Goal: Information Seeking & Learning: Learn about a topic

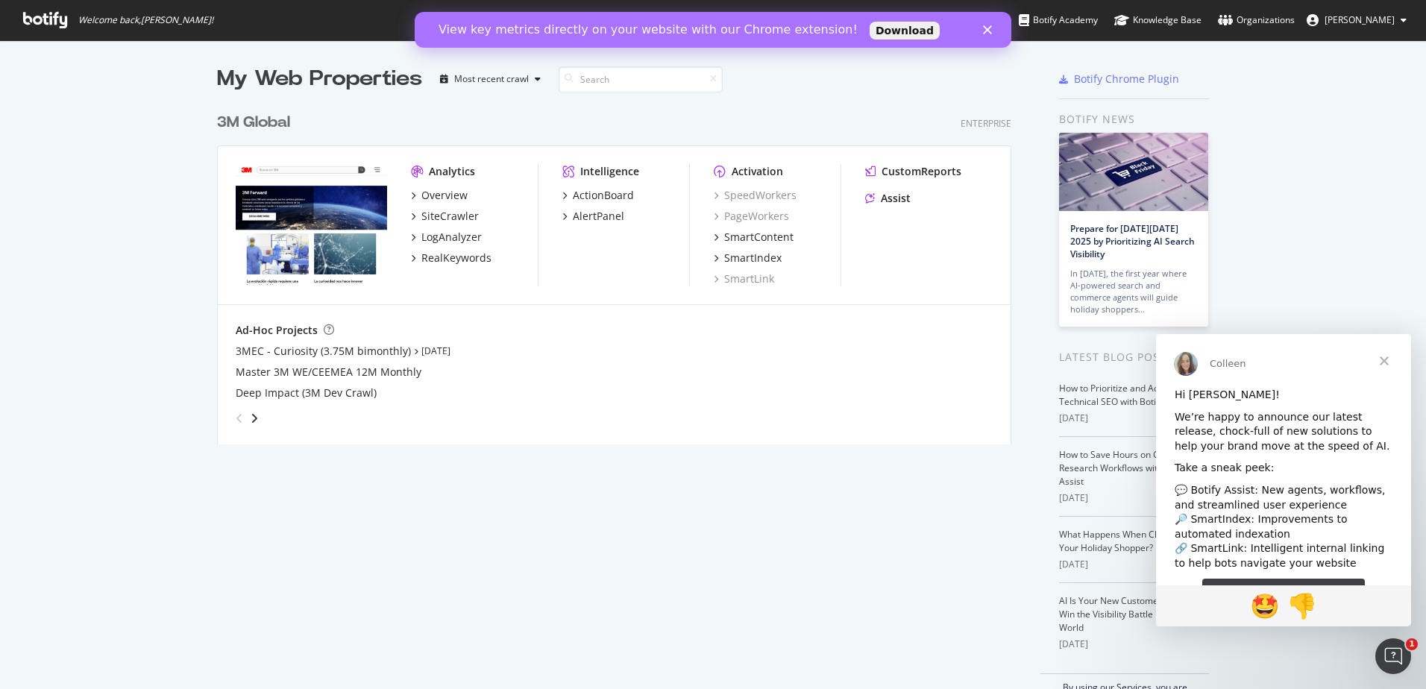
click at [1383, 357] on span "Close" at bounding box center [1384, 361] width 54 height 54
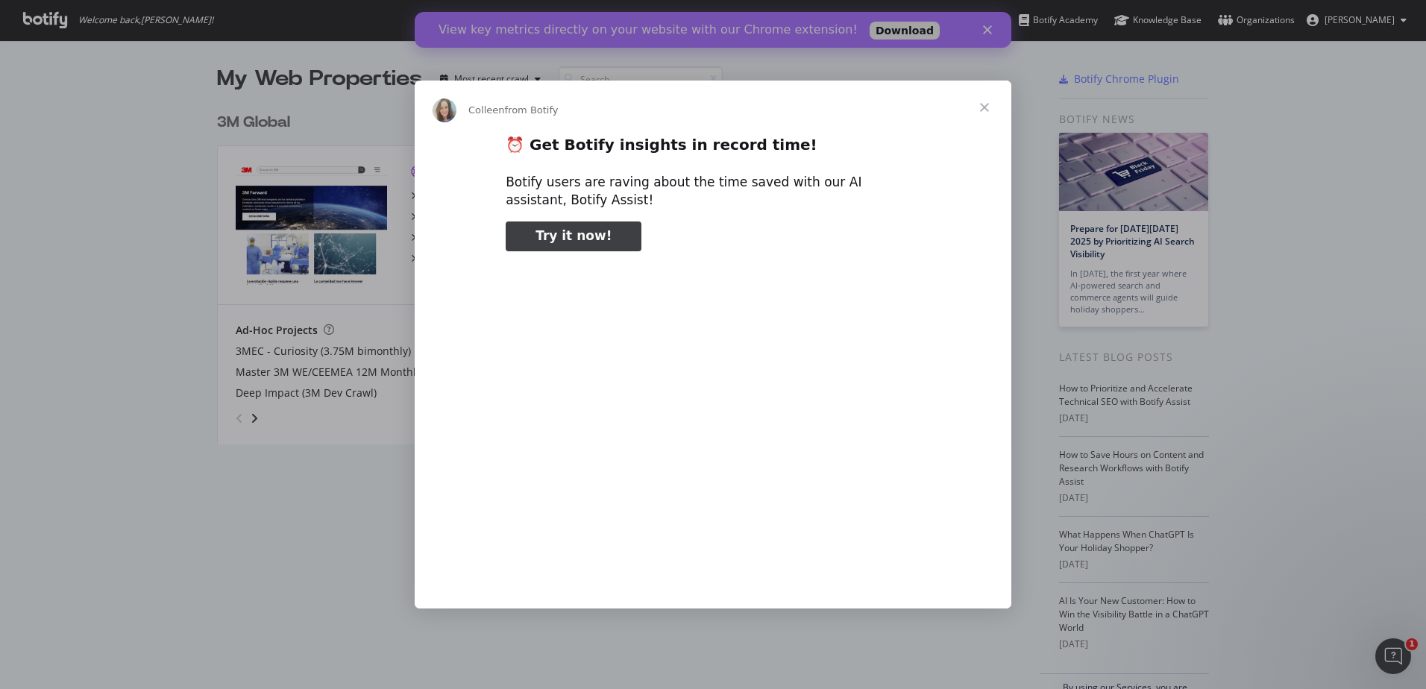
type input "238129"
click at [985, 108] on span "Close" at bounding box center [984, 108] width 54 height 54
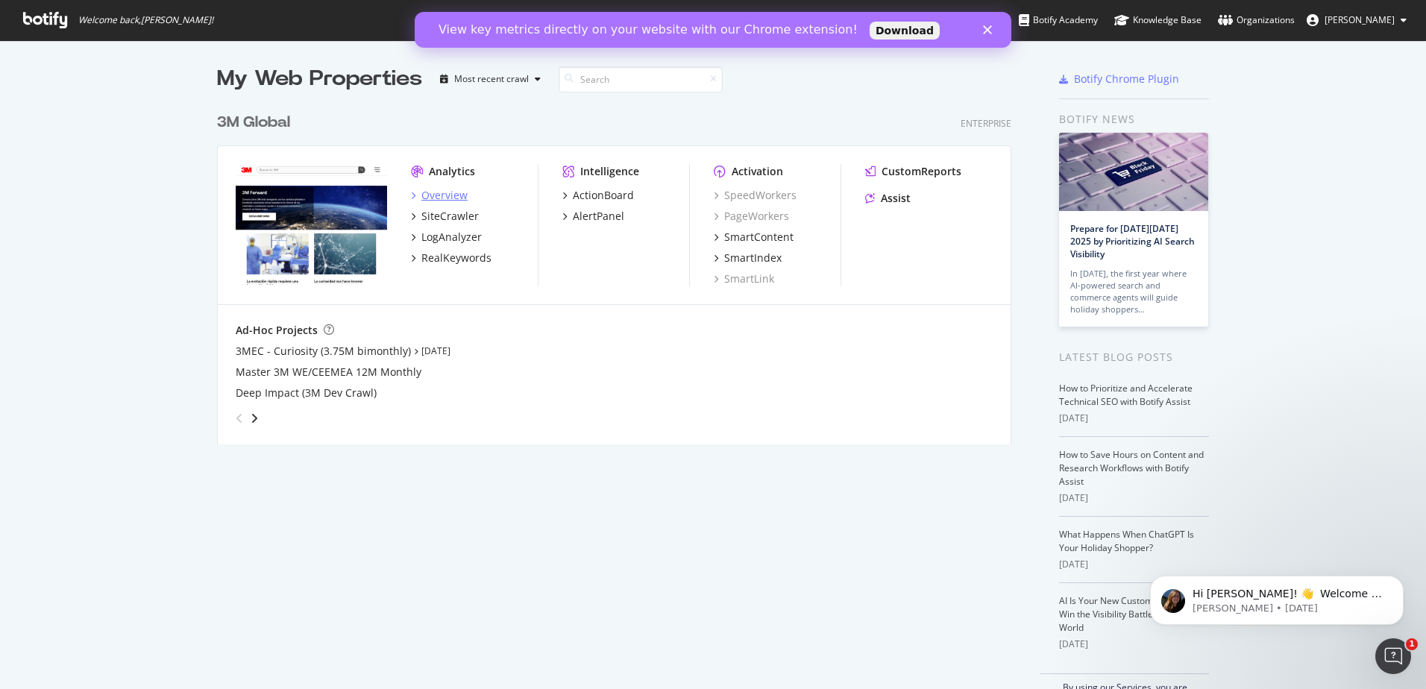
click at [450, 192] on div "Overview" at bounding box center [444, 195] width 46 height 15
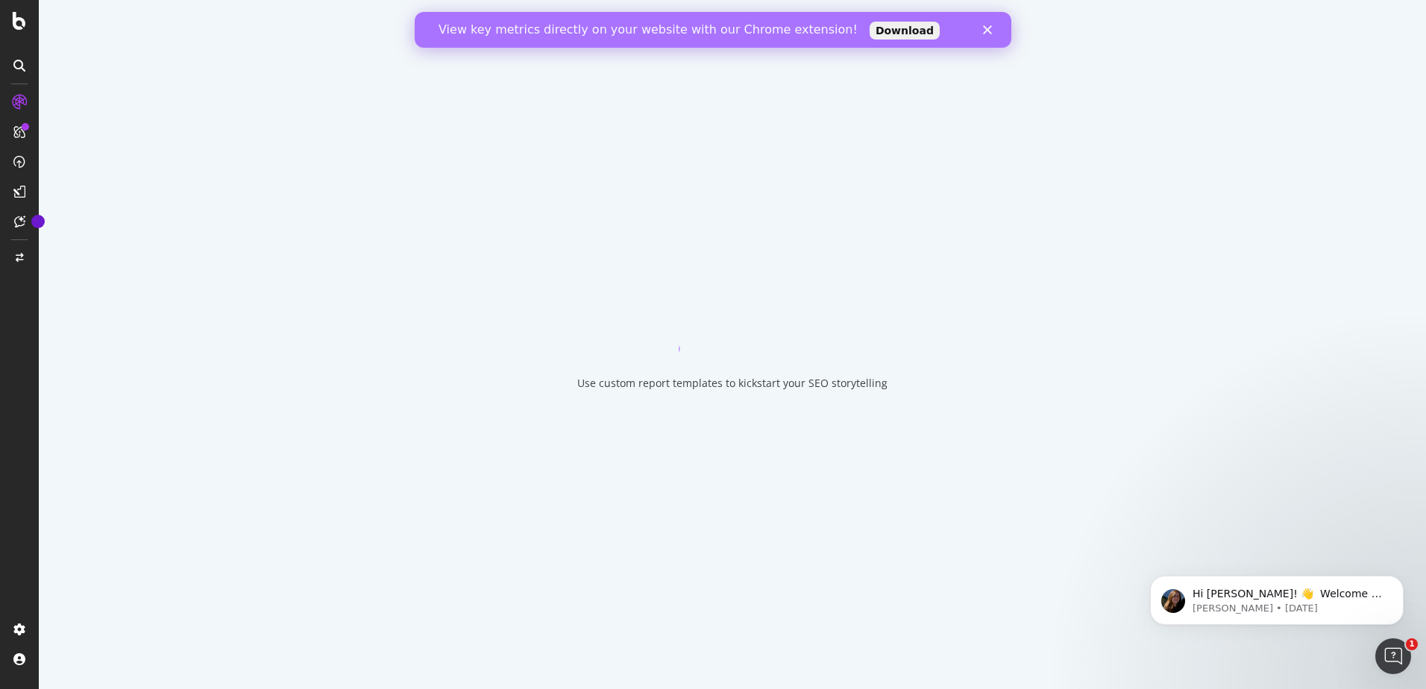
click at [990, 30] on icon "Close" at bounding box center [987, 29] width 9 height 9
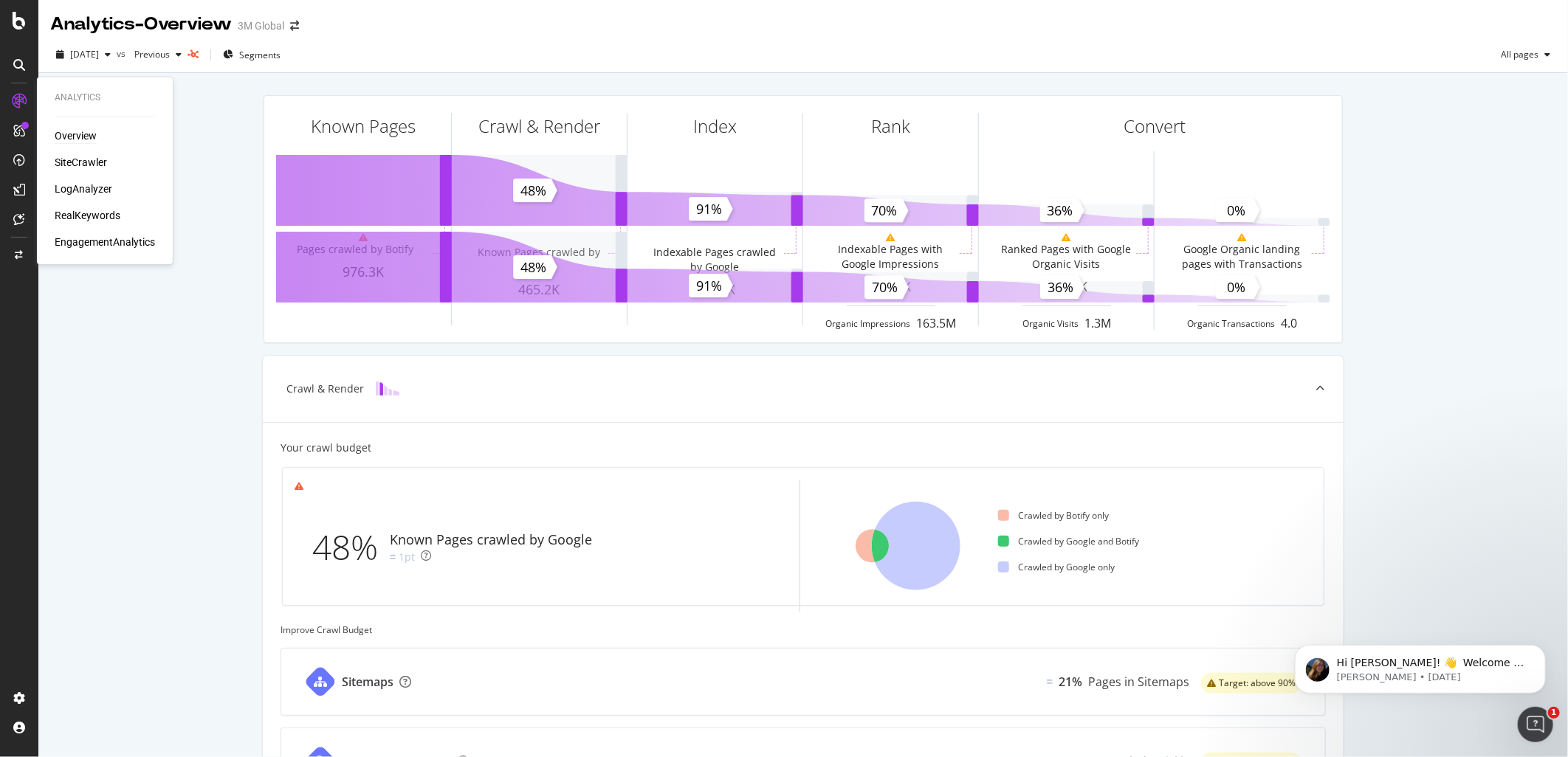
click at [89, 132] on div "Overview" at bounding box center [75, 136] width 42 height 15
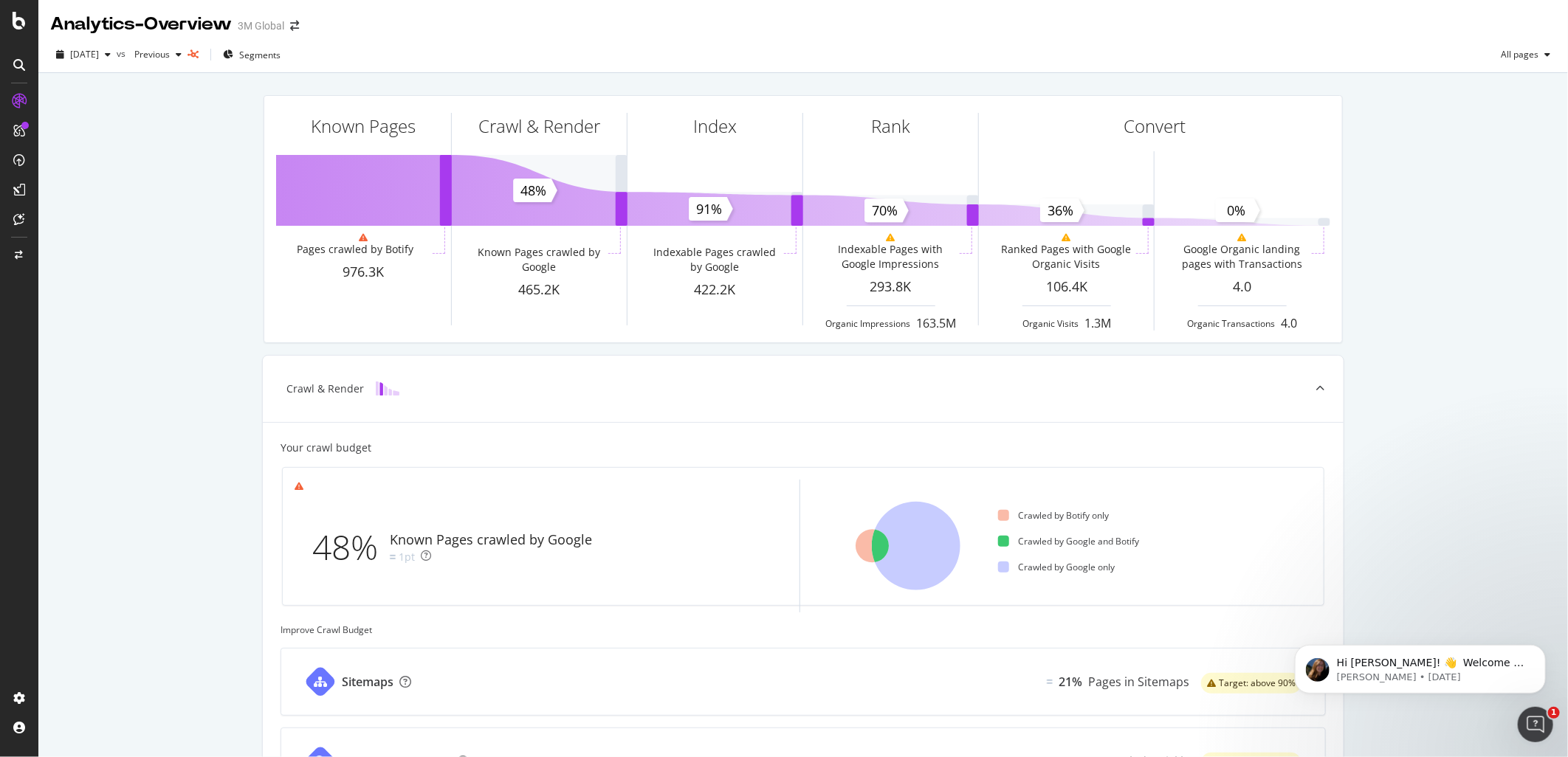
click at [91, 18] on div "Analytics - Overview" at bounding box center [141, 24] width 181 height 25
click at [27, 24] on div at bounding box center [19, 21] width 36 height 18
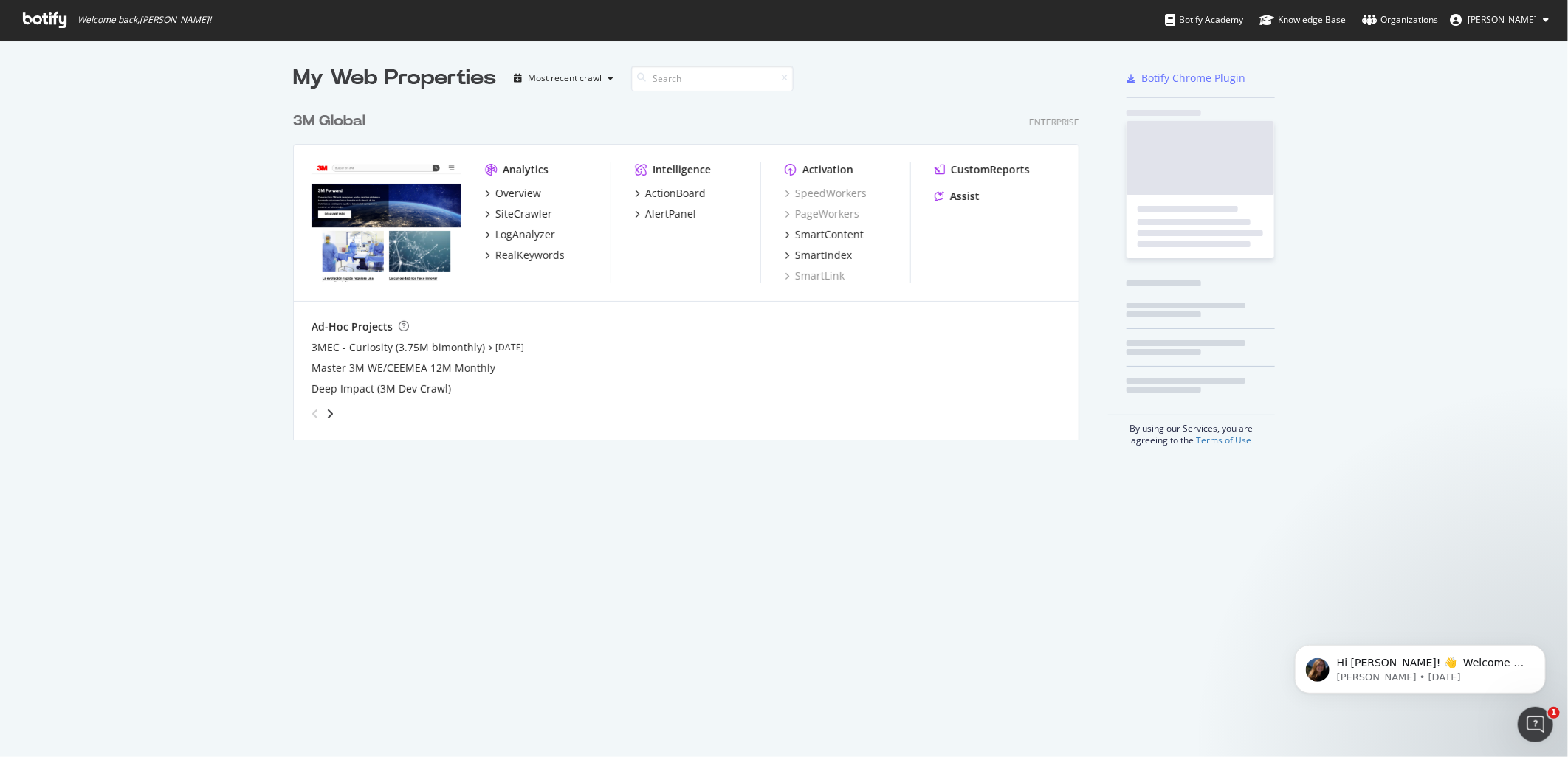
scroll to position [745, 1543]
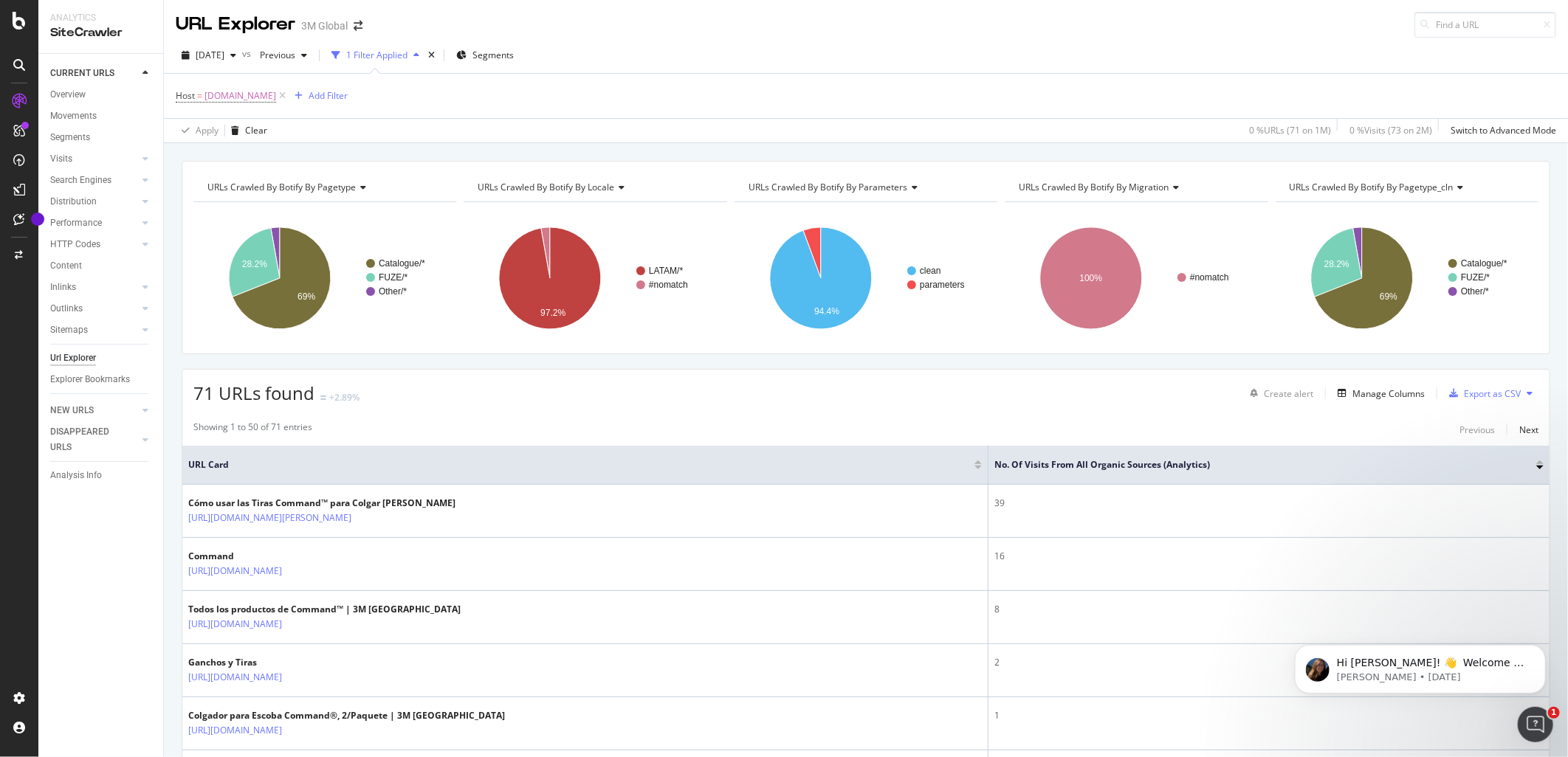
click at [216, 396] on span "71 URLs found" at bounding box center [253, 393] width 121 height 25
click at [295, 405] on span "71 URLs found" at bounding box center [253, 393] width 121 height 25
click at [375, 386] on div "71 URLs found +2.89% Create alert Manage Columns Export as CSV" at bounding box center [865, 388] width 1367 height 37
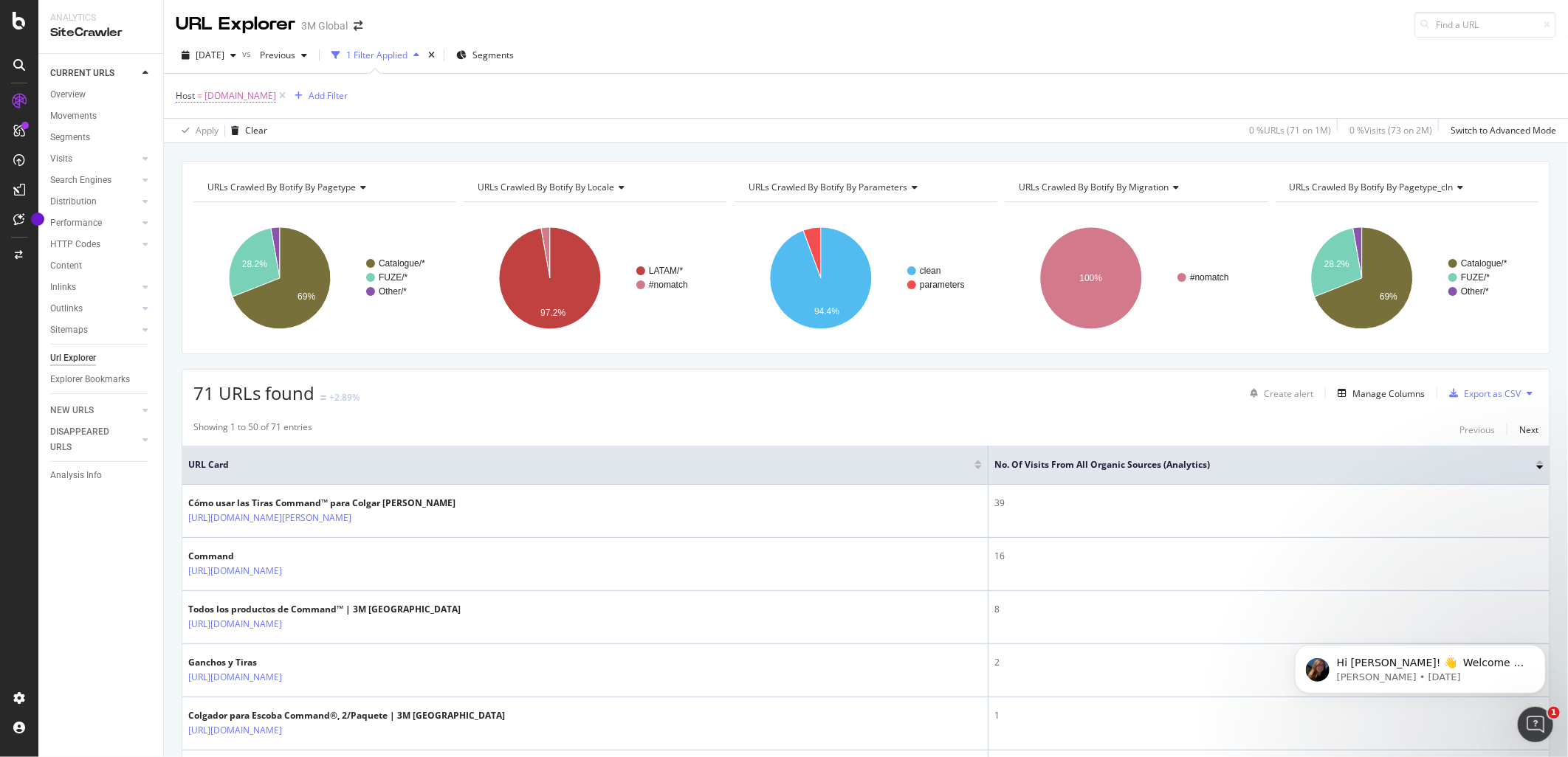
click at [177, 94] on span "Host" at bounding box center [184, 95] width 19 height 13
click at [248, 151] on input "www.command.com.mx" at bounding box center [258, 158] width 140 height 24
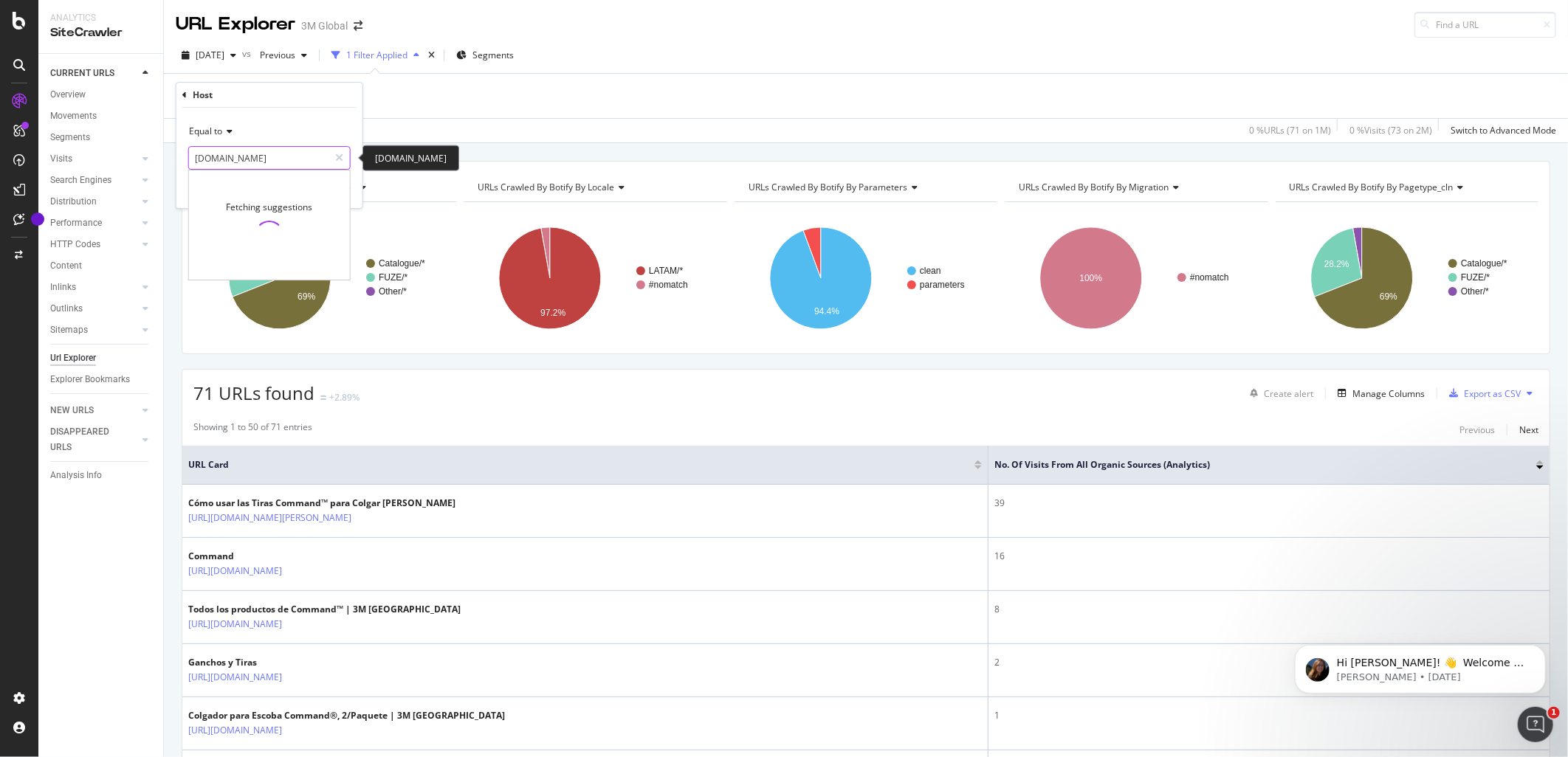
click at [248, 151] on input "www.command.com.mx" at bounding box center [258, 158] width 140 height 24
paste input "https://www.command.com.mx/3M/es_MX/command-la/"
type input "https://www.command.com.mx/3M/es_MX/command-la/"
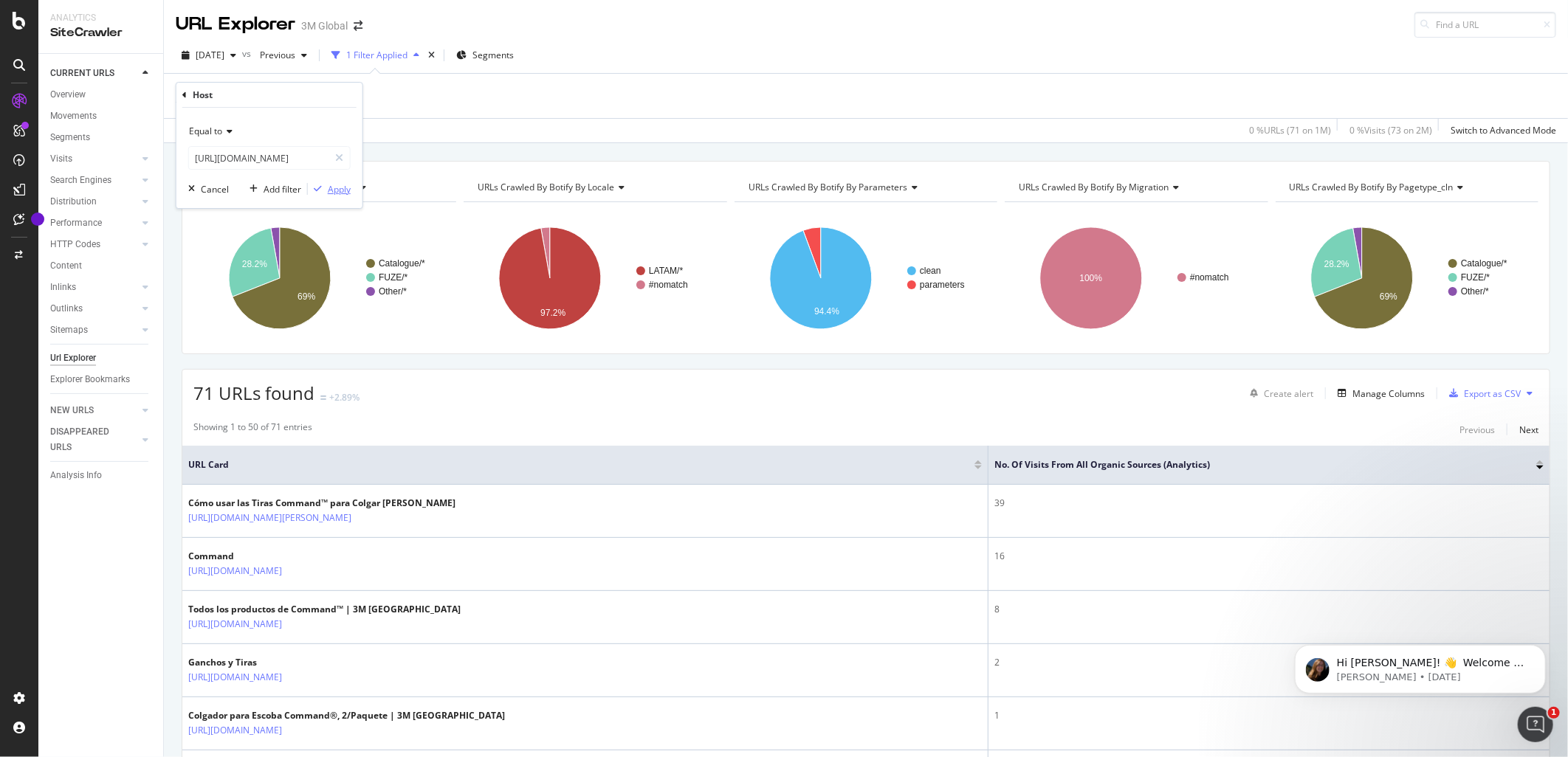
click at [333, 193] on div "Apply" at bounding box center [339, 189] width 23 height 13
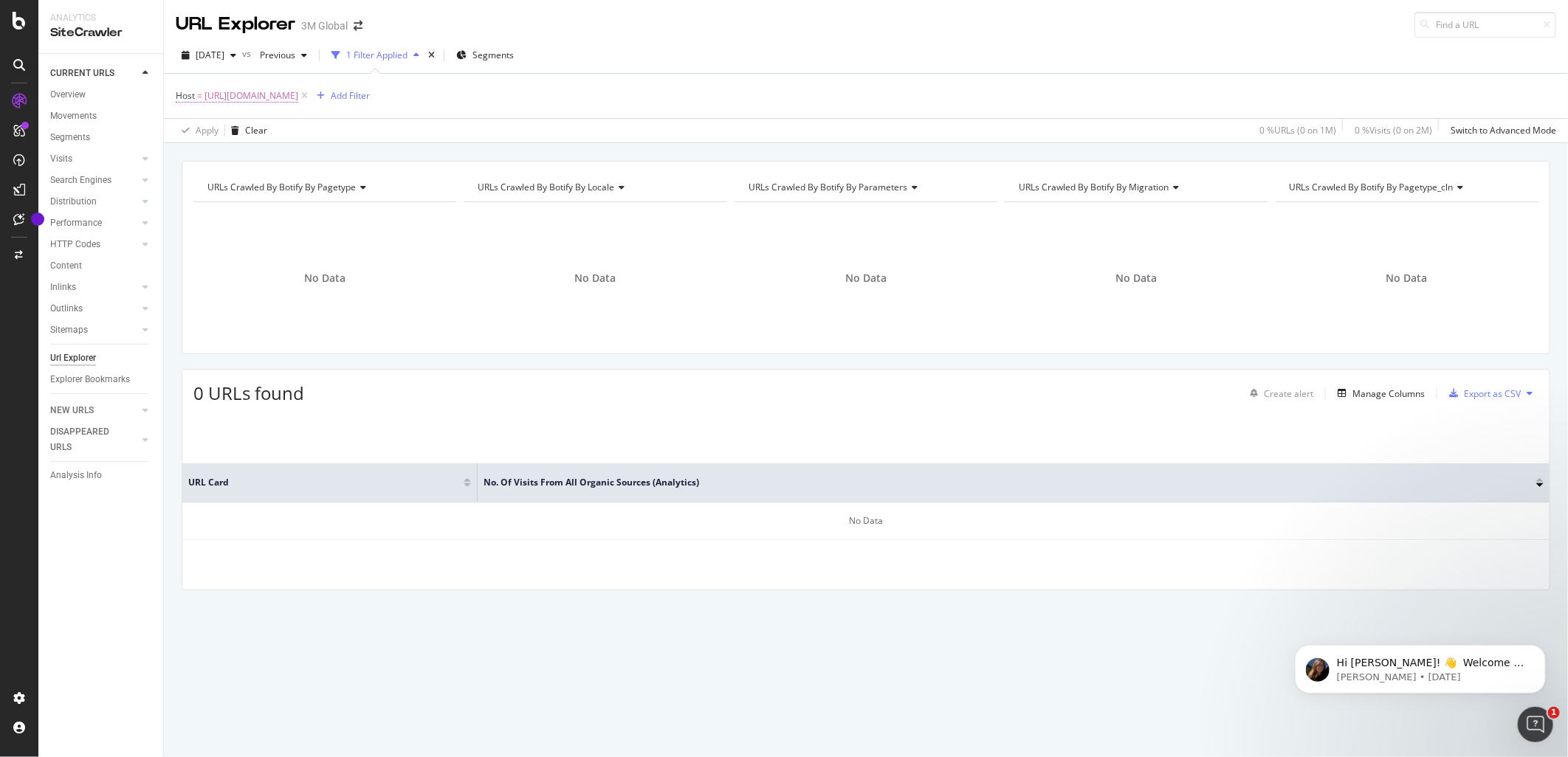
click at [192, 101] on span "Host" at bounding box center [184, 95] width 19 height 13
click at [337, 158] on icon at bounding box center [339, 157] width 8 height 10
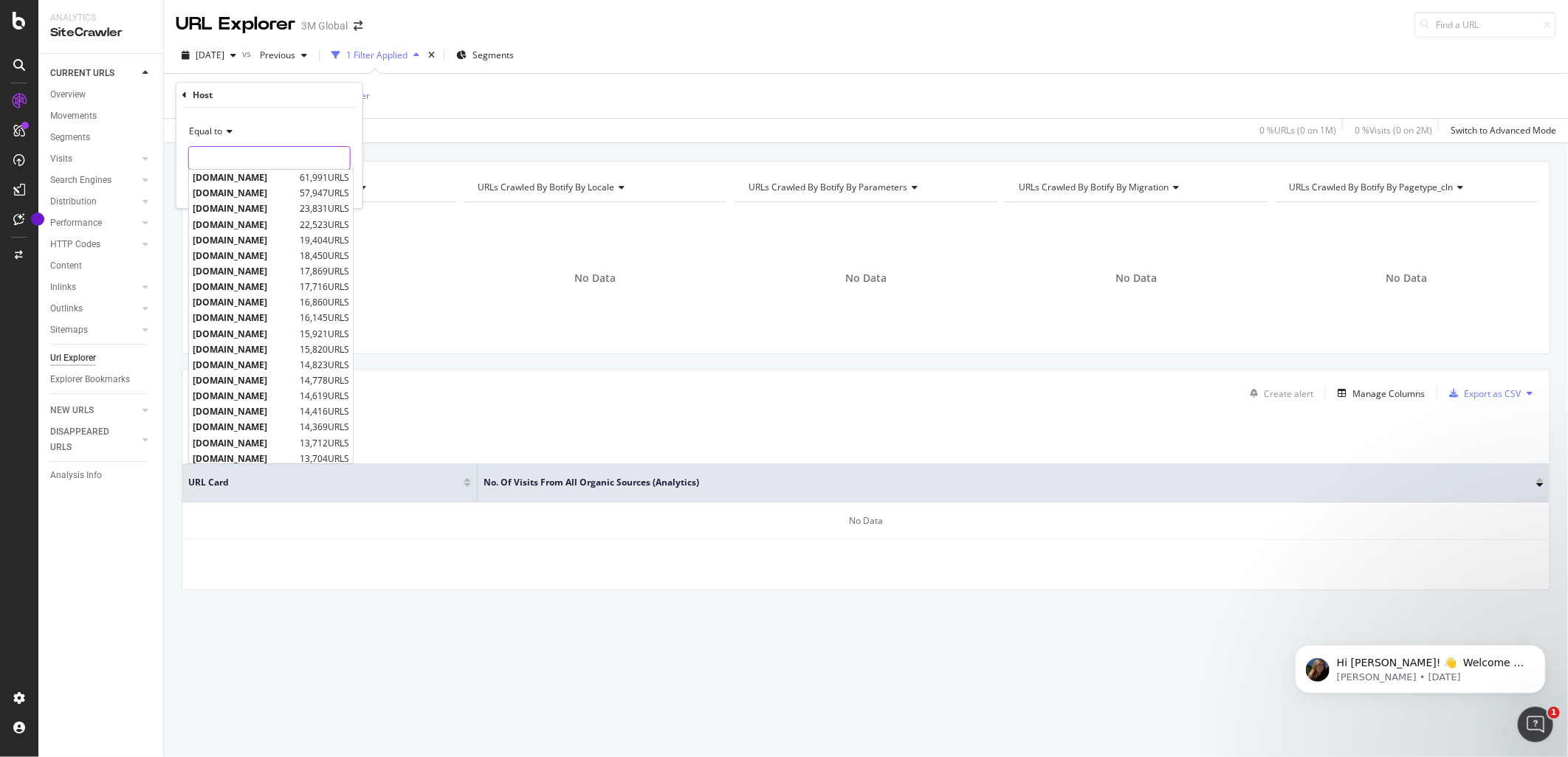
click at [271, 159] on input "text" at bounding box center [269, 158] width 161 height 24
paste input "https://www.command.com.mx"
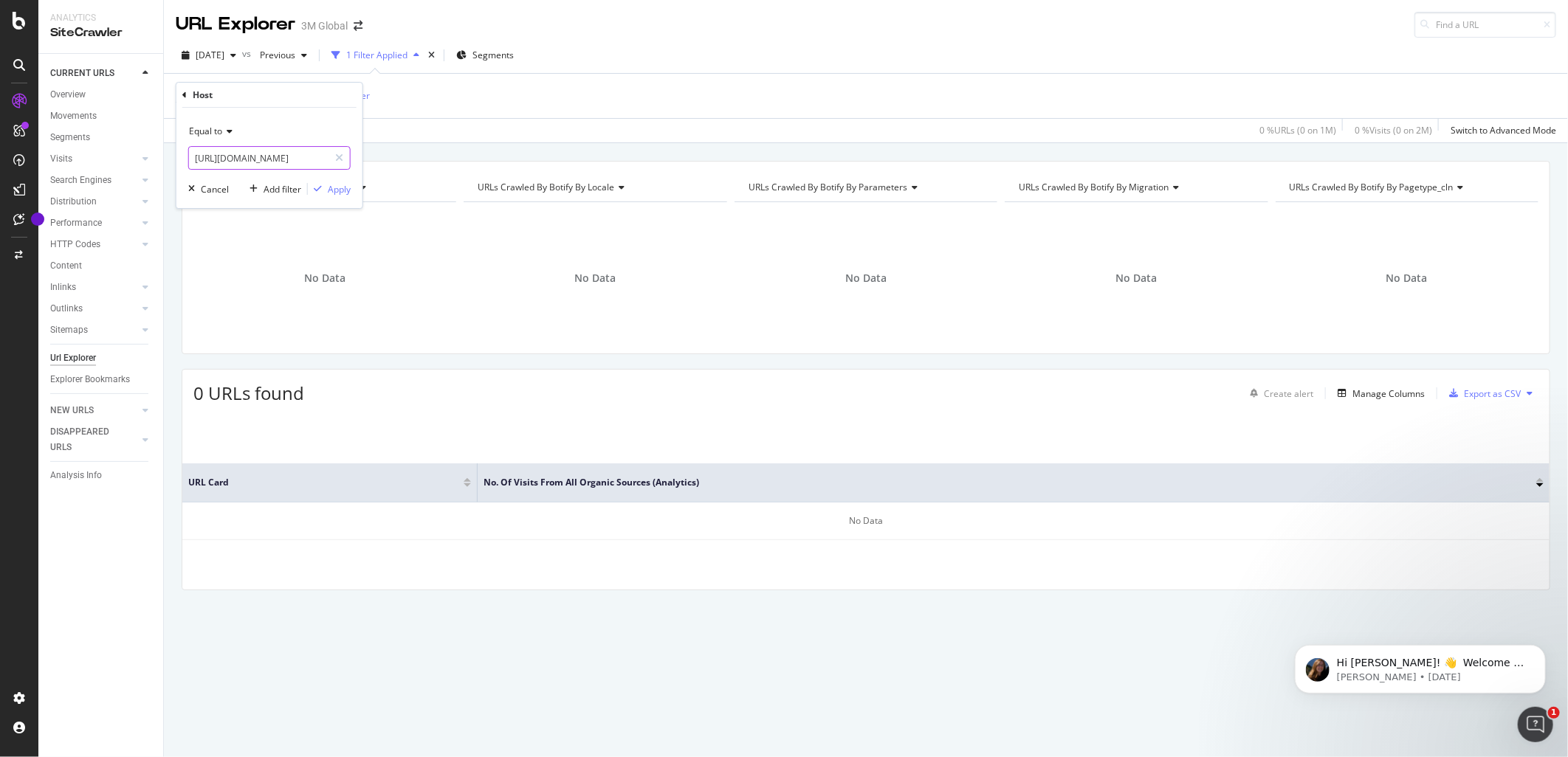
scroll to position [0, 2]
type input "https://www.command.com.mx"
click at [334, 184] on div "Apply" at bounding box center [339, 189] width 23 height 13
click at [298, 97] on span "https://www.command.com.mx" at bounding box center [251, 95] width 94 height 21
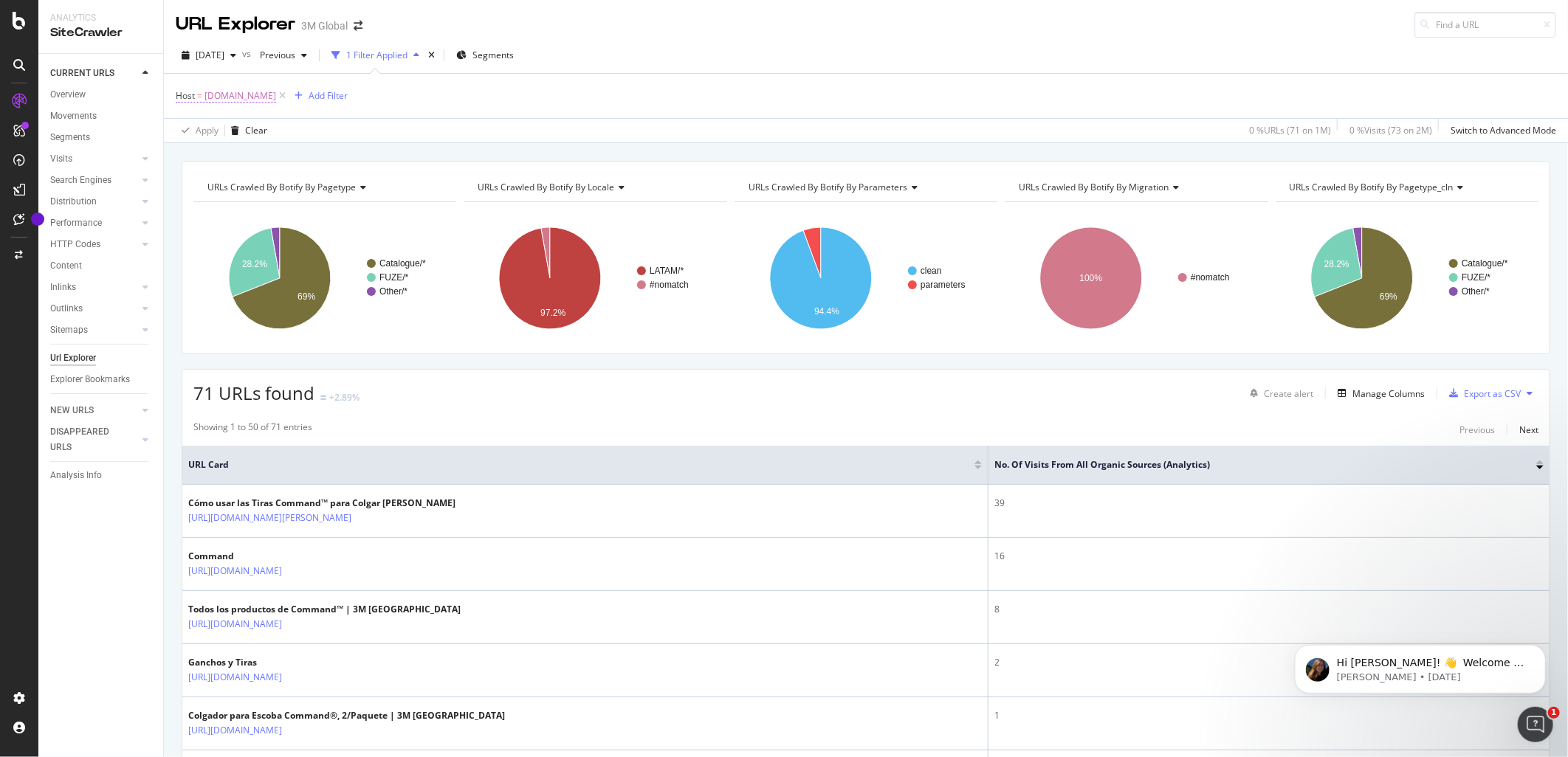
click at [276, 97] on span "[DOMAIN_NAME]" at bounding box center [241, 95] width 71 height 21
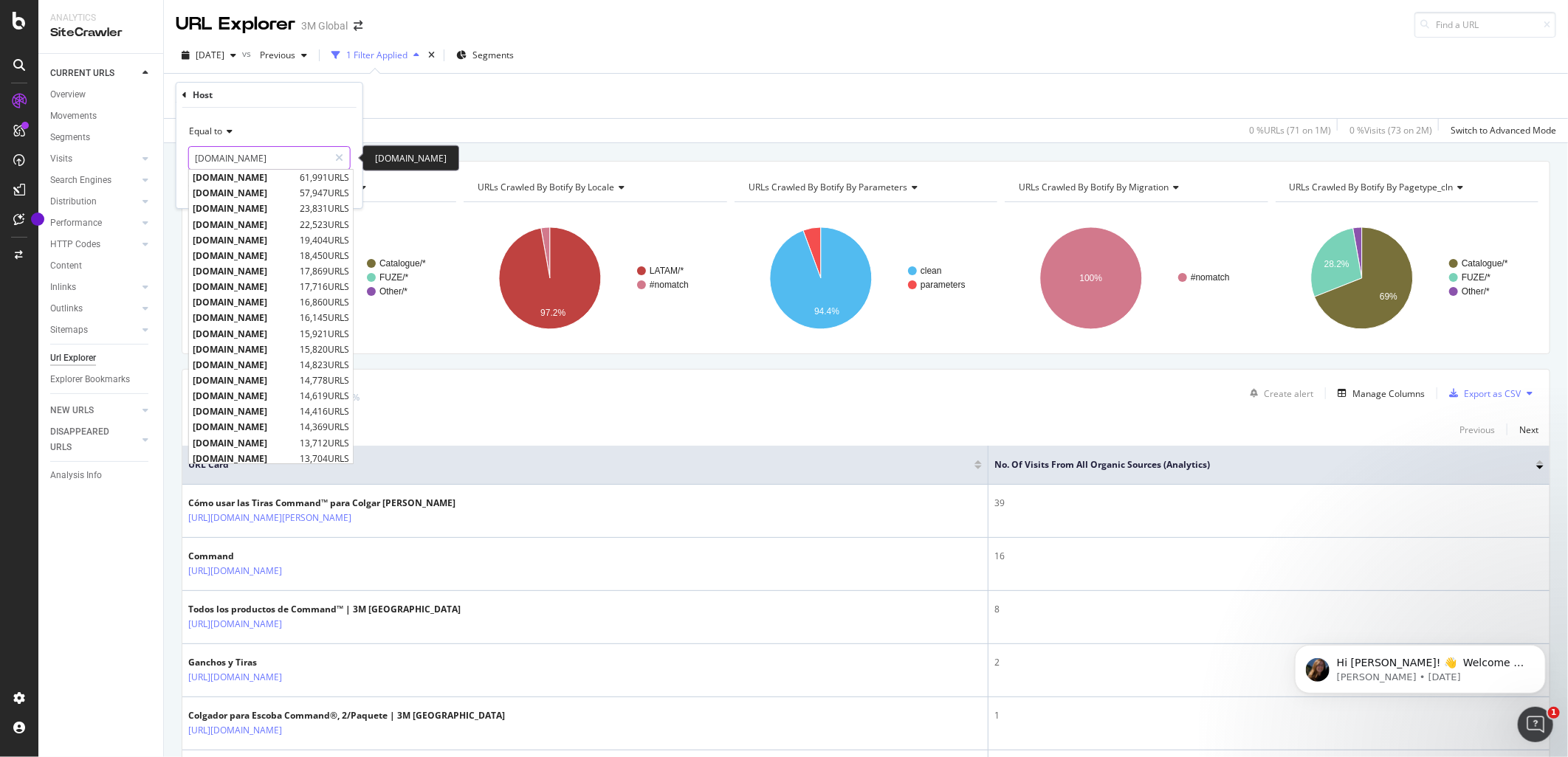
click at [262, 156] on input "www.command.com.mx" at bounding box center [258, 158] width 140 height 24
click at [433, 116] on div "Host = www.command.com.mx Add Filter" at bounding box center [865, 96] width 1380 height 45
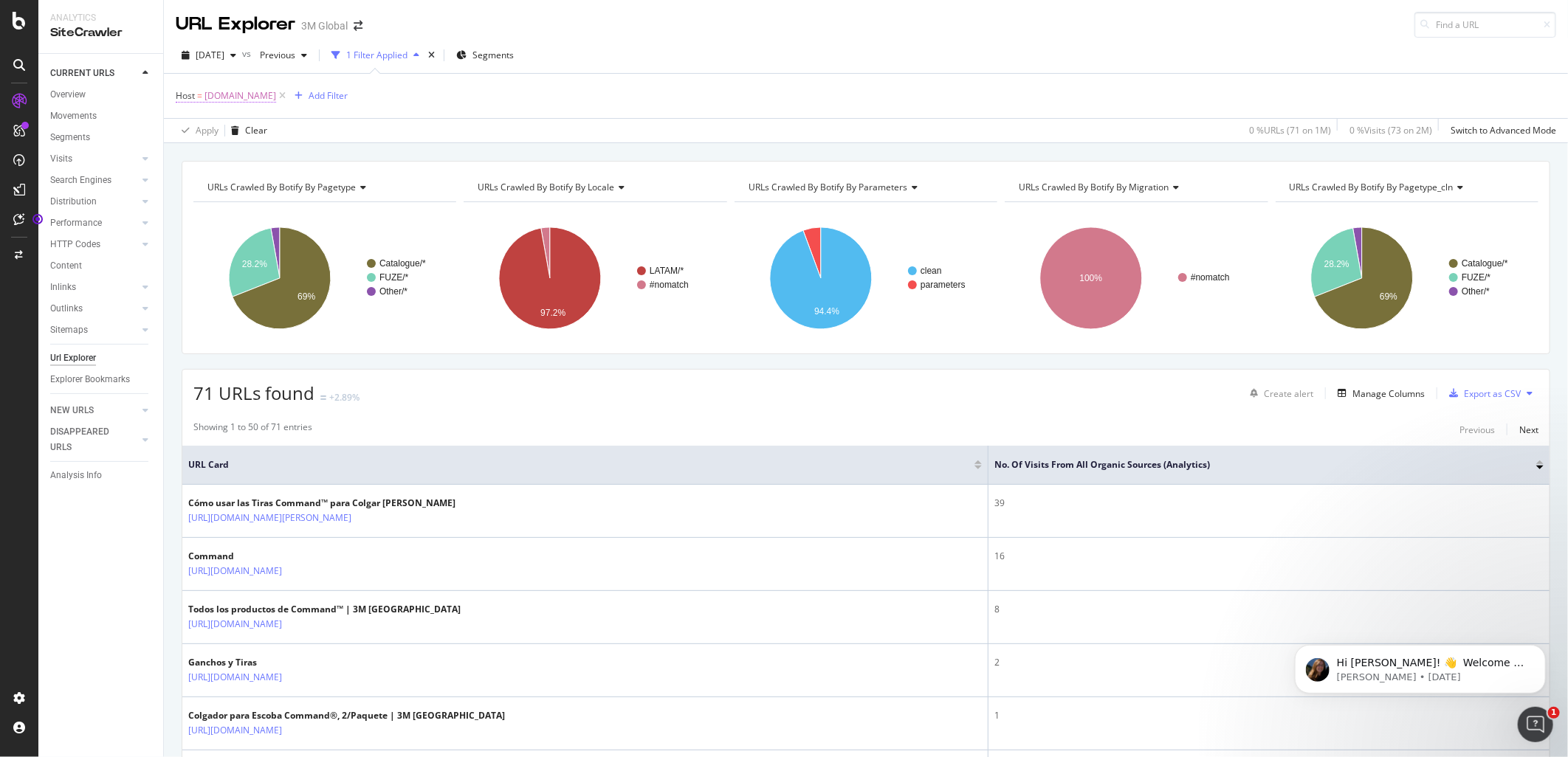
click at [276, 100] on span "www.command.com.mx" at bounding box center [241, 95] width 71 height 21
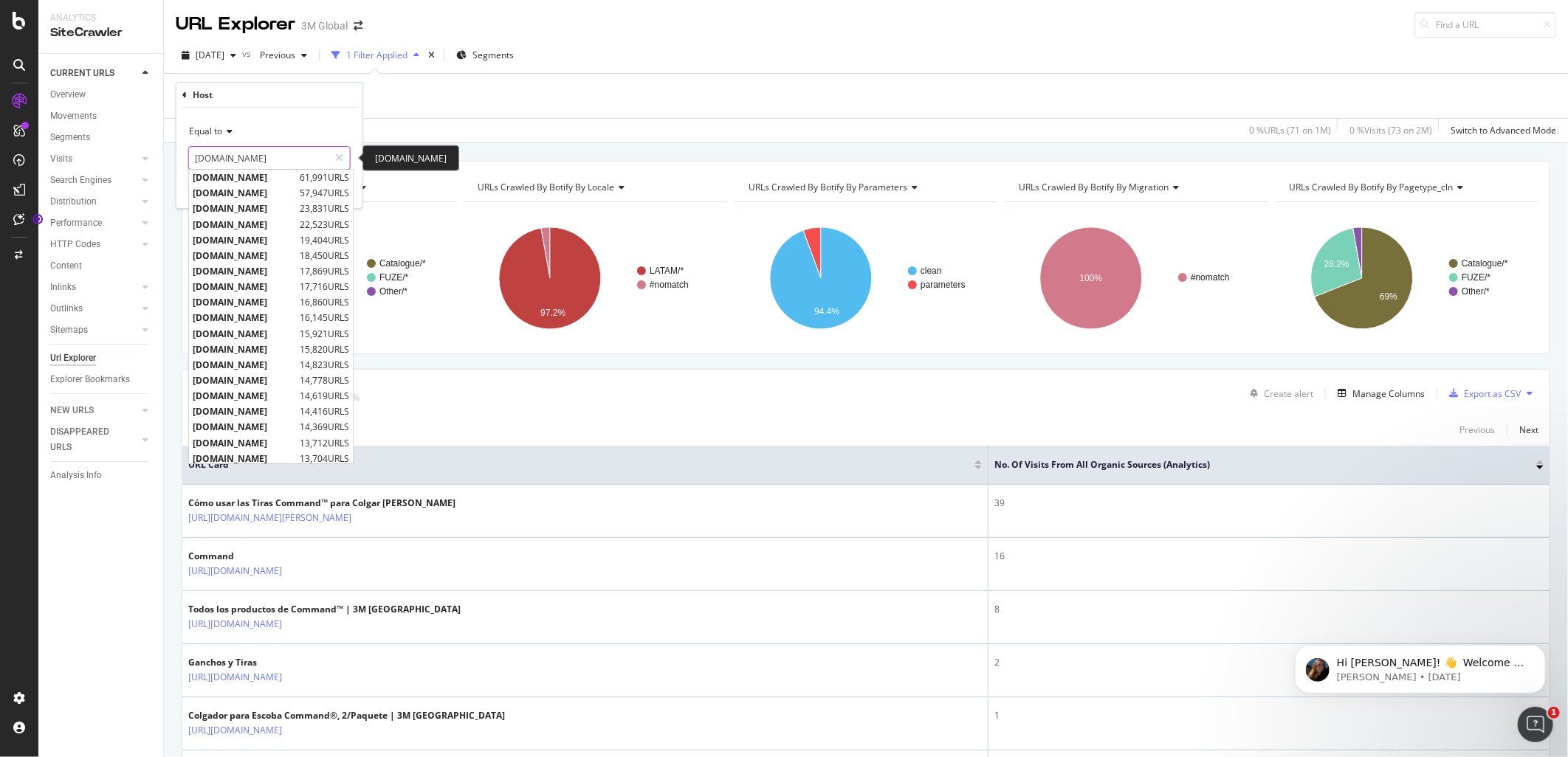
click at [269, 149] on input "www.command.com.mx" at bounding box center [258, 158] width 140 height 24
paste input "3m.com.br"
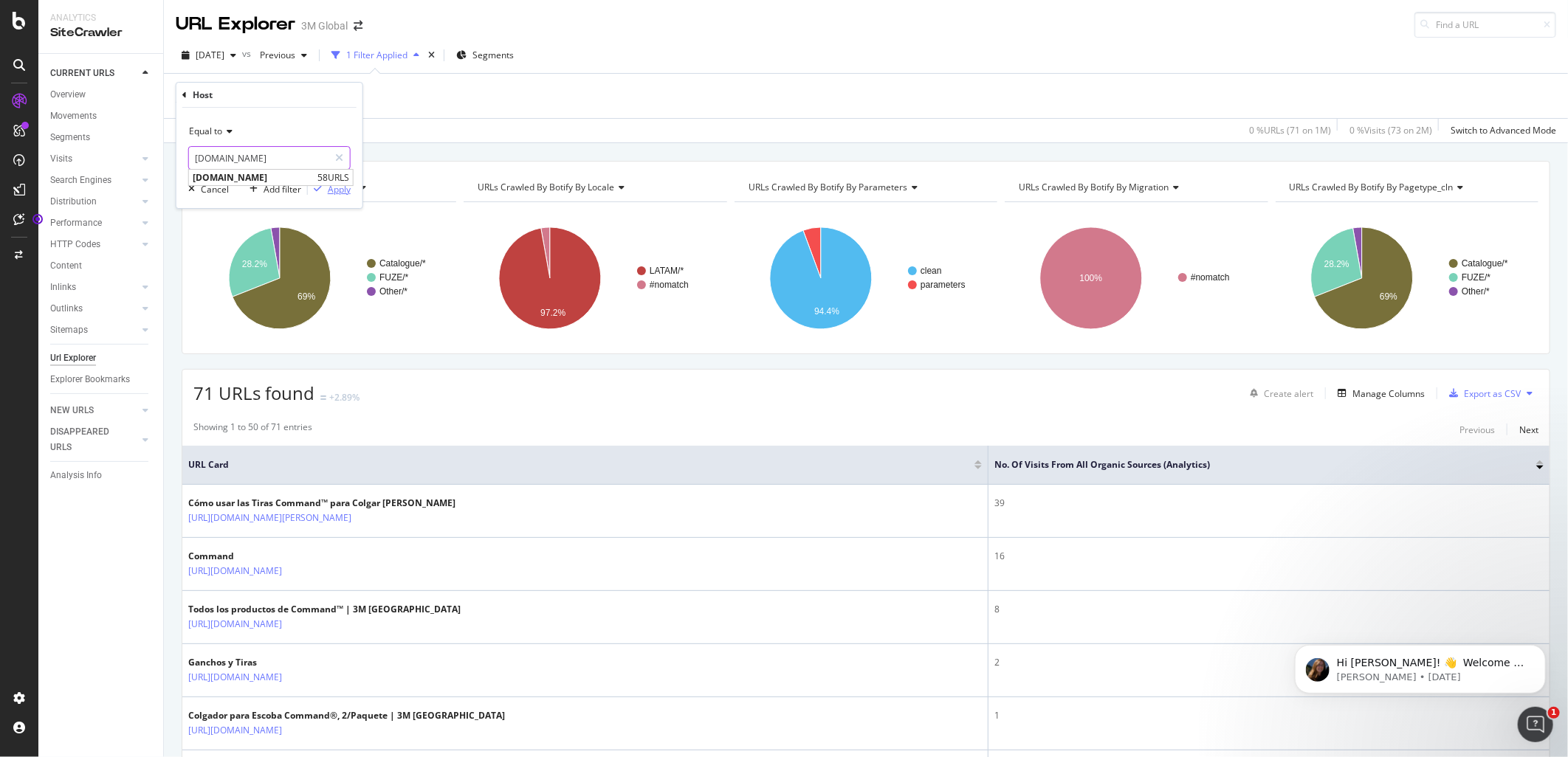
type input "www.command.3m.com.br"
click at [342, 187] on div "Apply" at bounding box center [339, 189] width 23 height 13
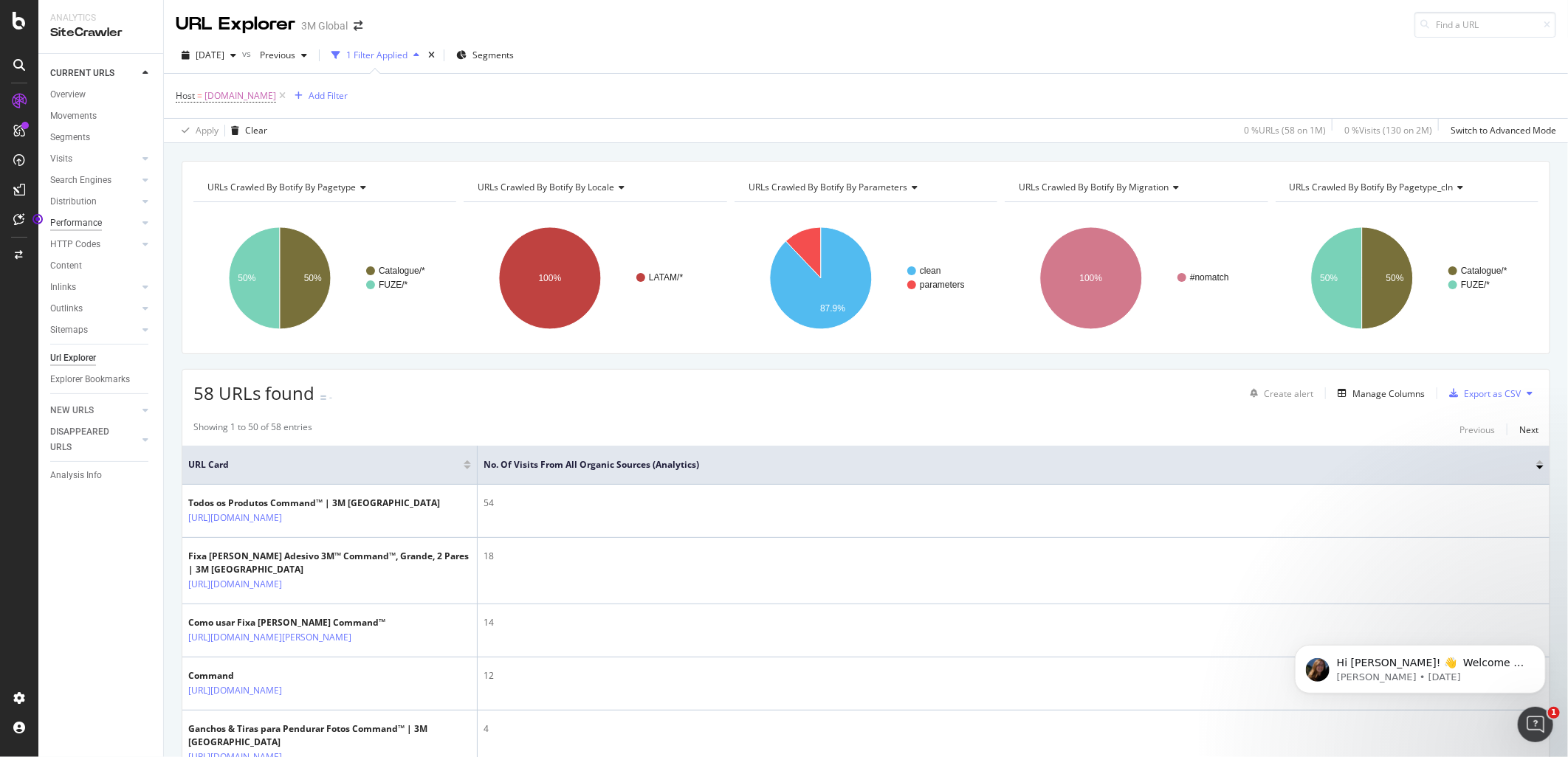
click at [71, 227] on div "Performance" at bounding box center [76, 224] width 51 height 16
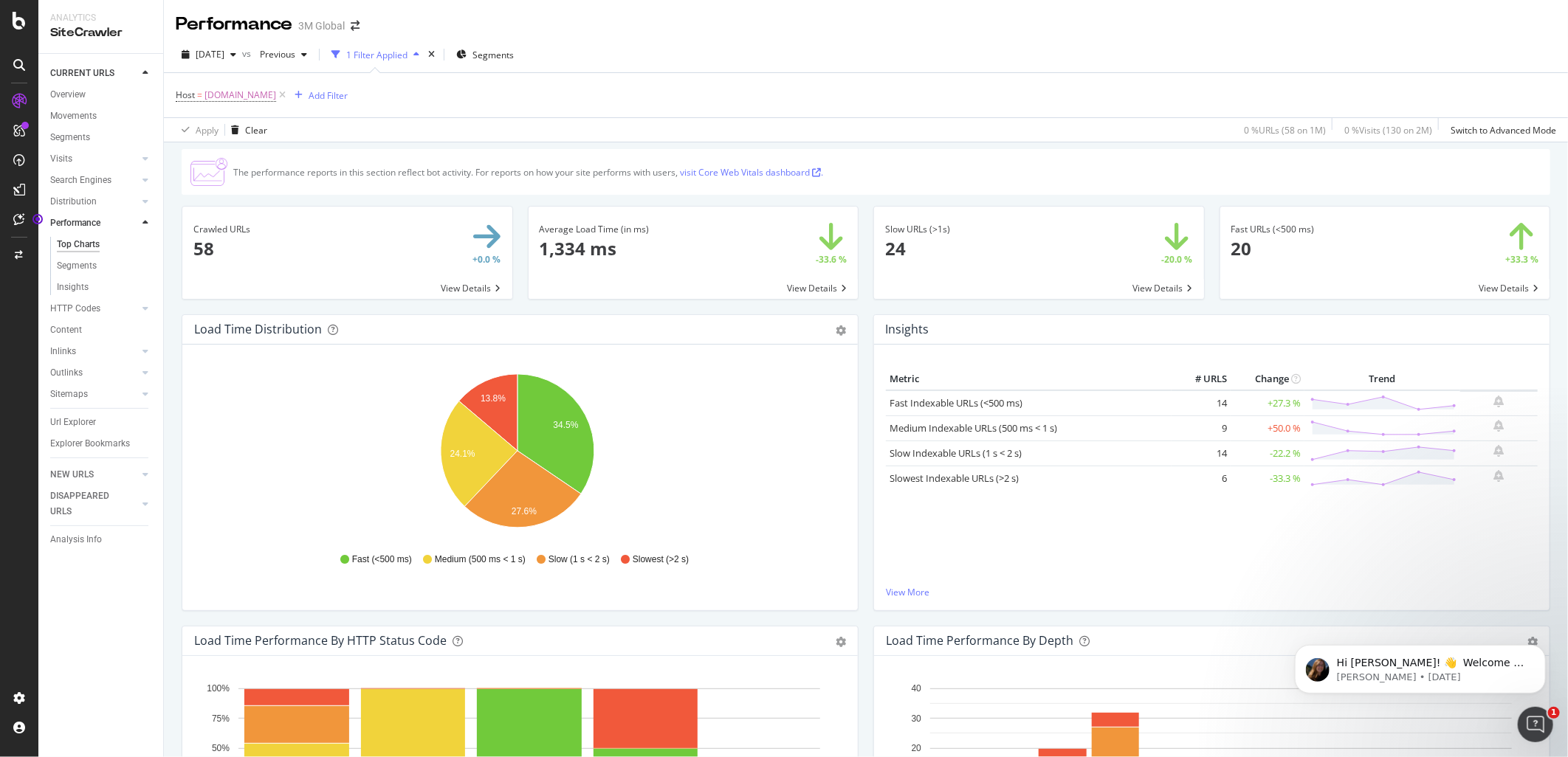
click at [753, 171] on link "visit Core Web Vitals dashboard ." at bounding box center [751, 172] width 144 height 13
click at [116, 260] on link "Segments" at bounding box center [104, 266] width 96 height 16
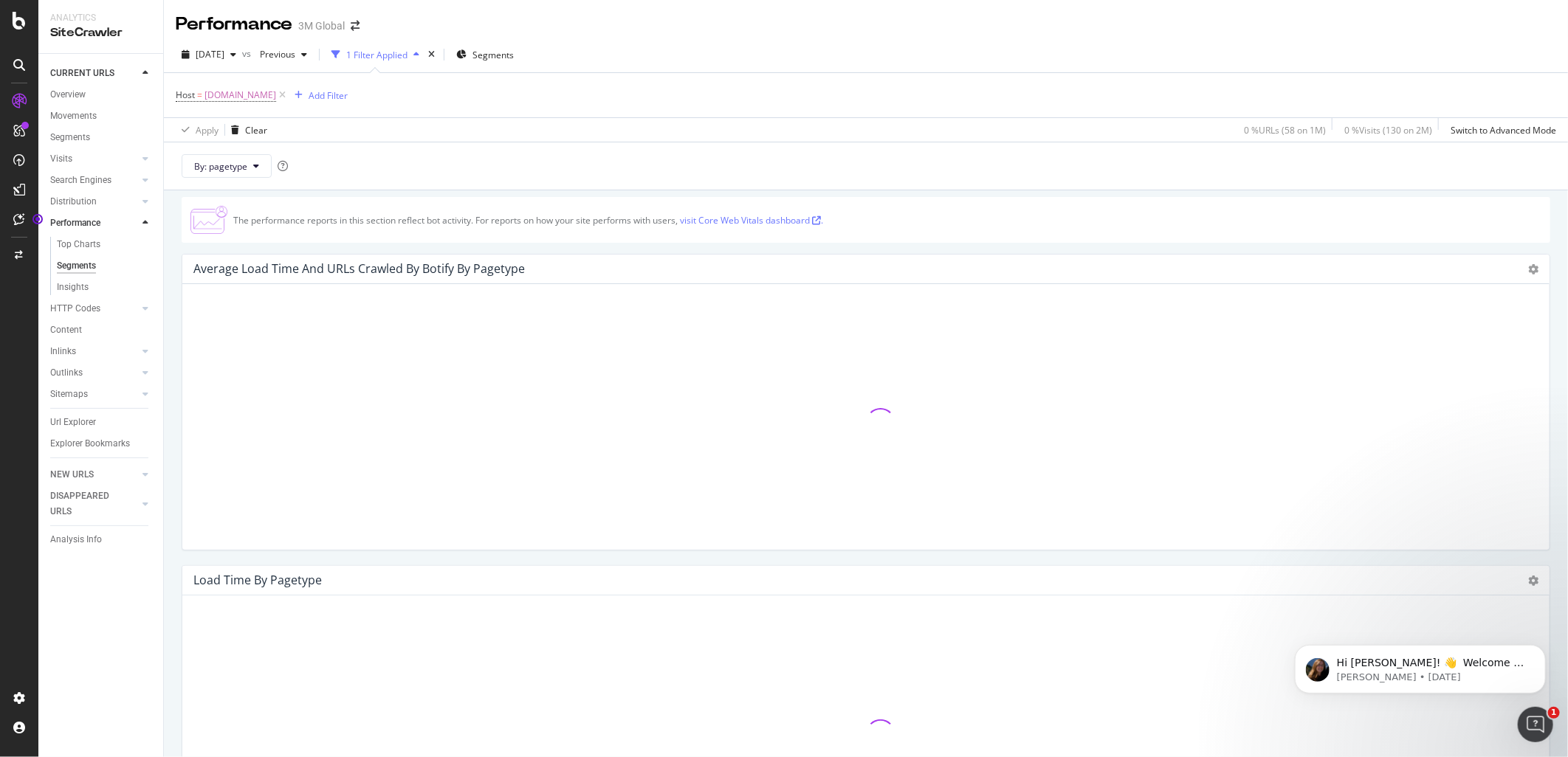
click at [83, 264] on div "Segments" at bounding box center [76, 266] width 40 height 16
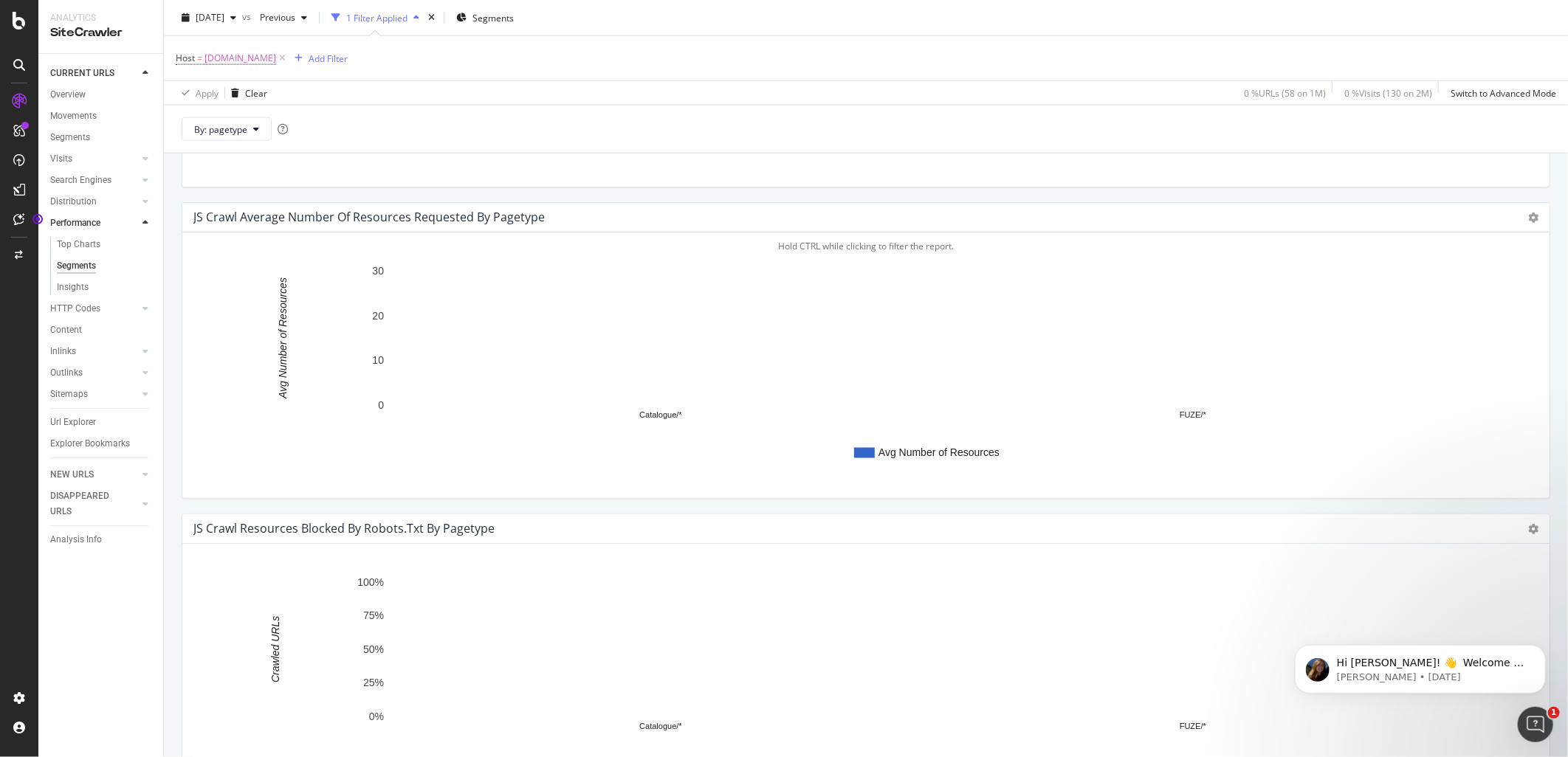
scroll to position [1311, 0]
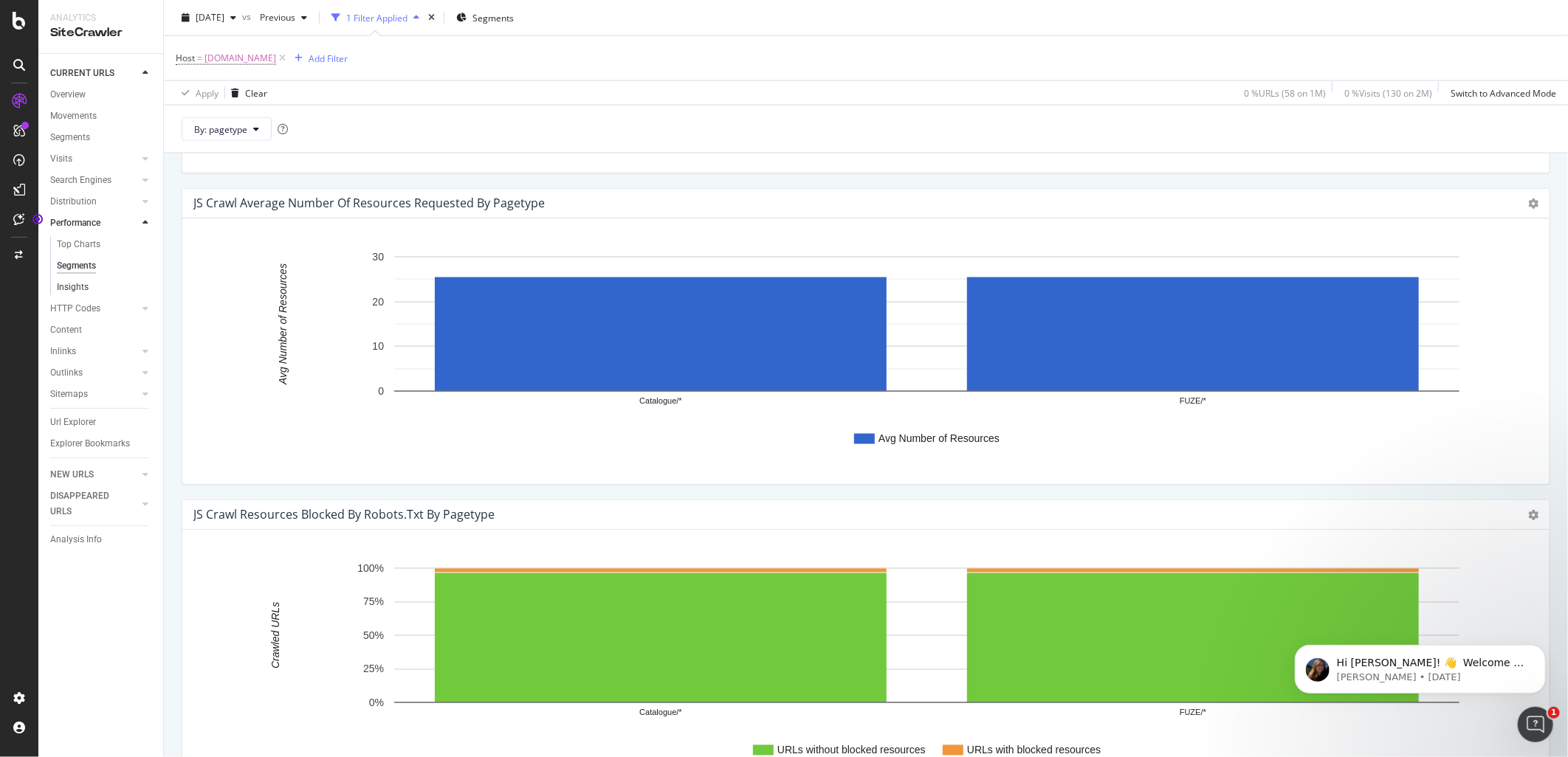
click at [94, 286] on link "Insights" at bounding box center [104, 288] width 96 height 16
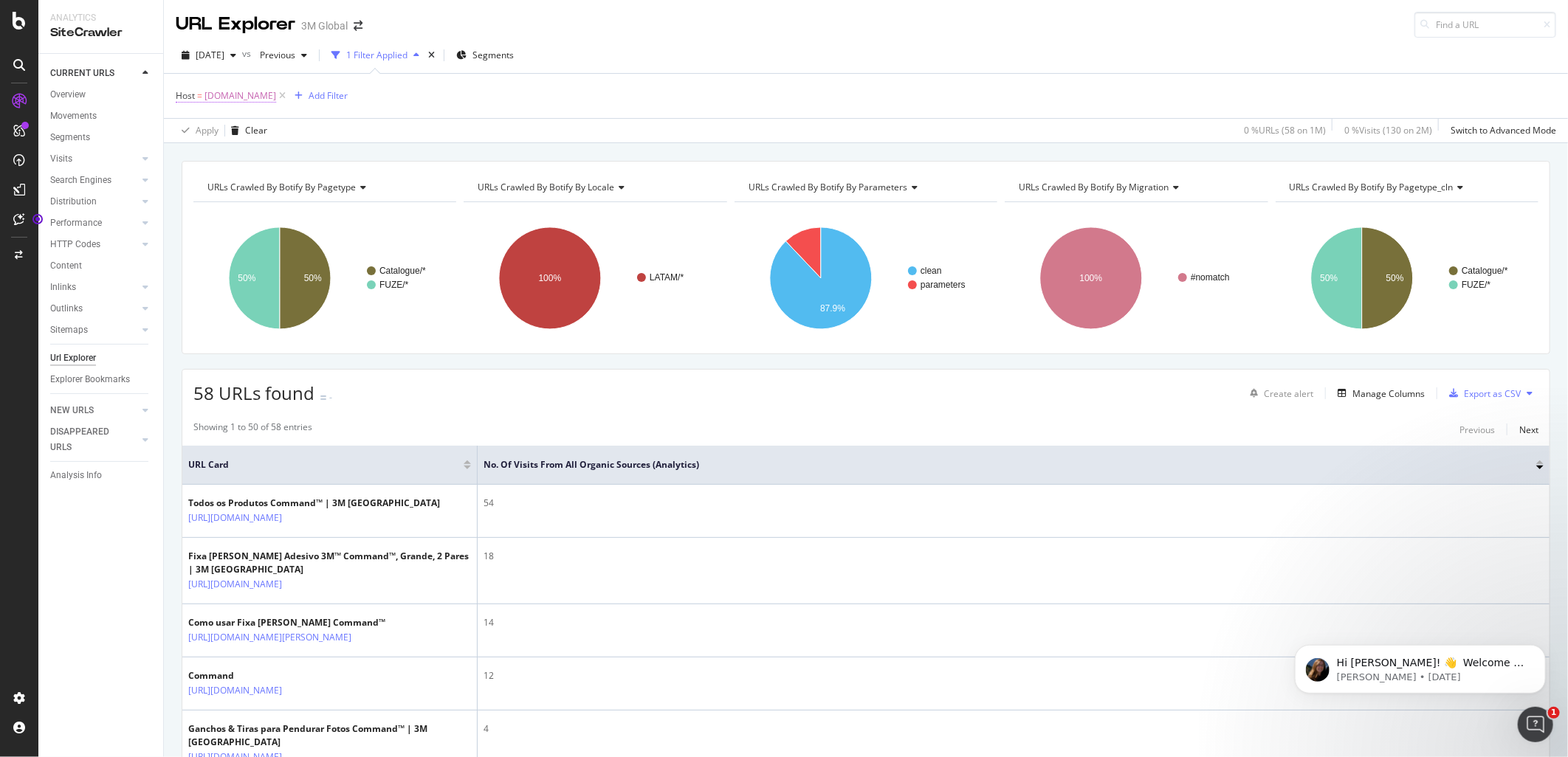
click at [192, 98] on span "Host" at bounding box center [184, 95] width 19 height 13
click at [341, 155] on icon at bounding box center [339, 157] width 8 height 10
click at [285, 155] on input "text" at bounding box center [269, 158] width 161 height 24
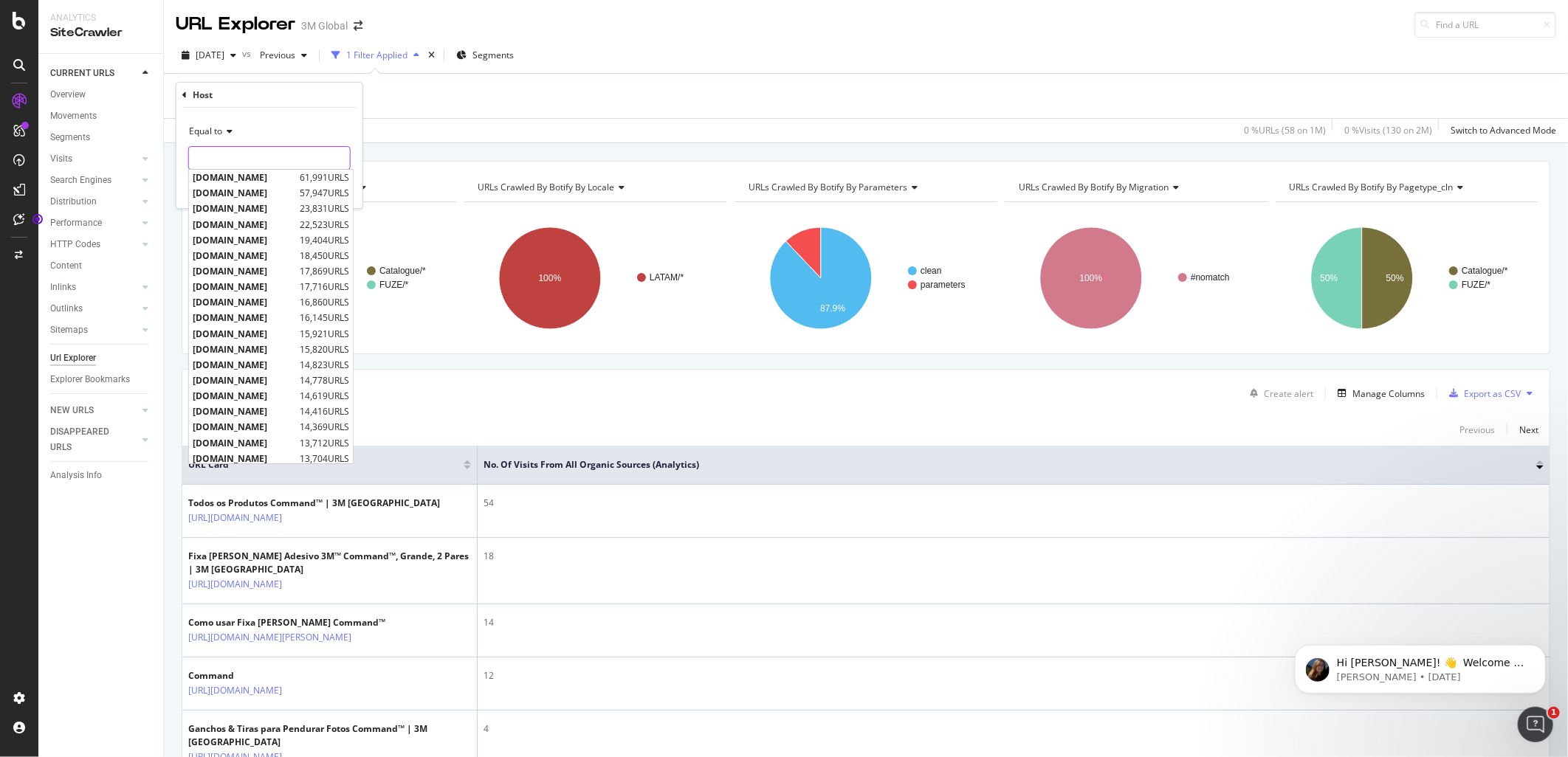
paste input "www.command.cl"
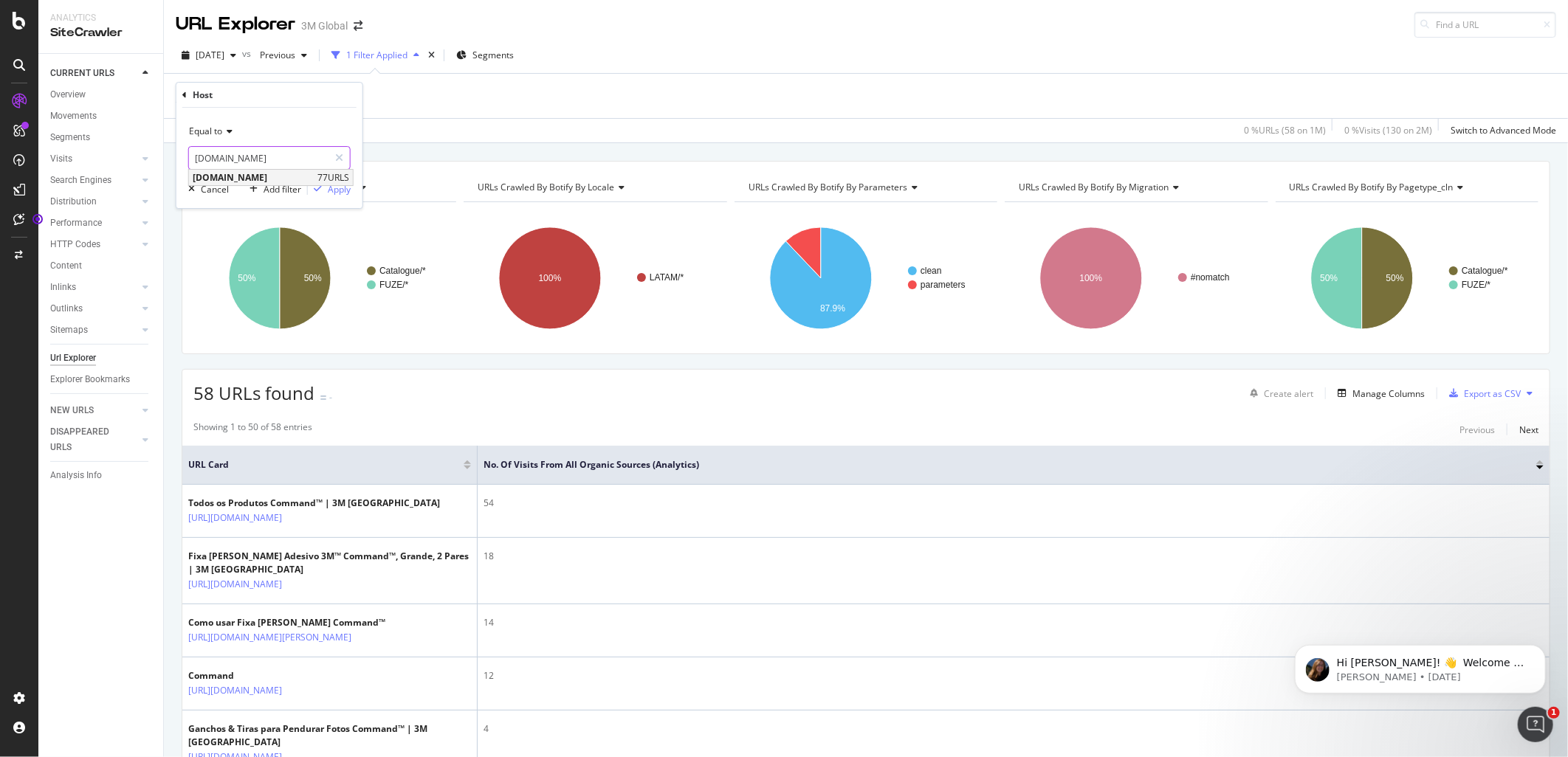
type input "www.command.cl"
click at [256, 178] on span "www.command.cl" at bounding box center [253, 177] width 121 height 13
click at [345, 190] on div "Apply" at bounding box center [339, 189] width 23 height 13
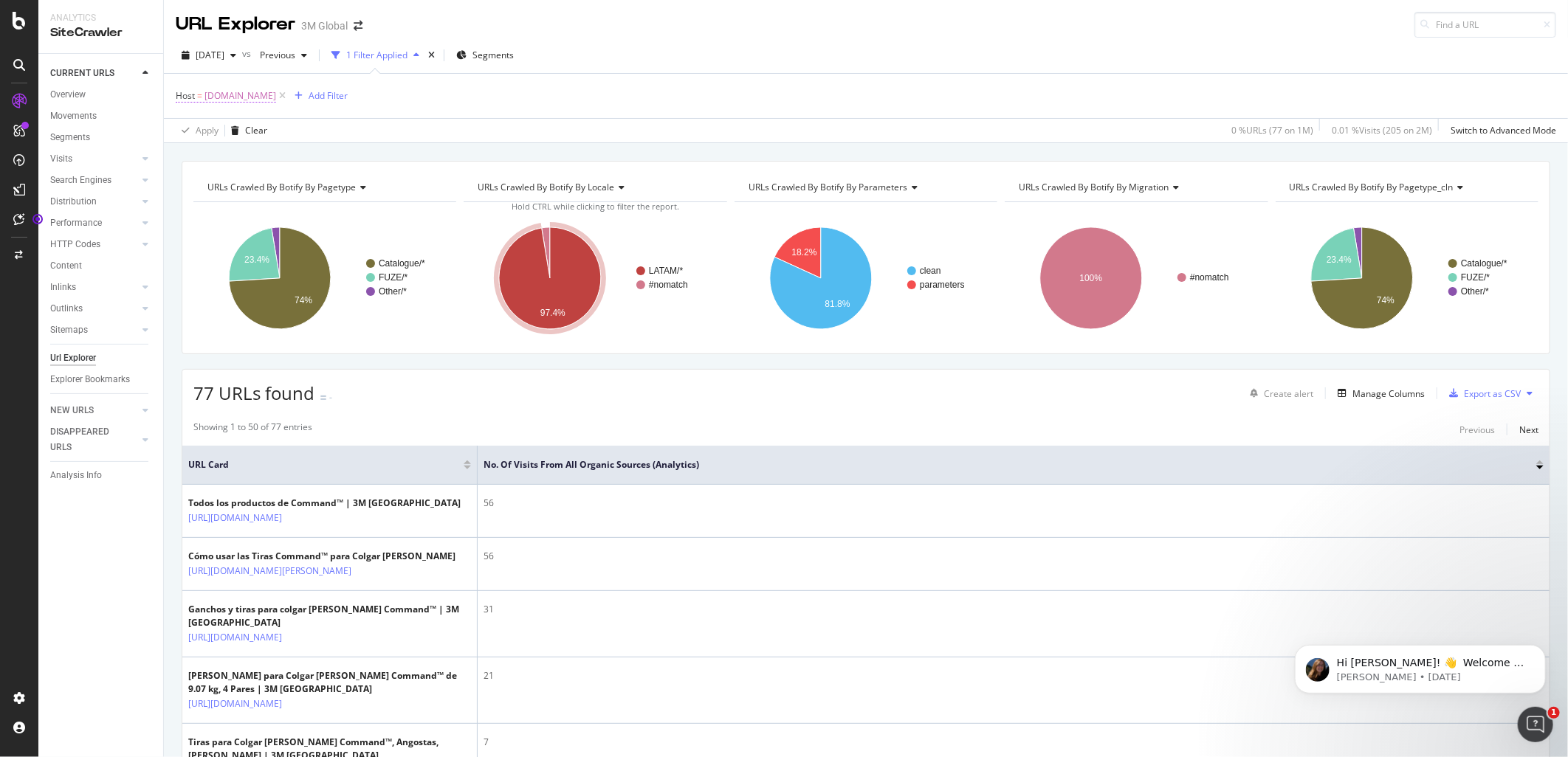
click at [180, 97] on span "Host" at bounding box center [184, 95] width 19 height 13
click at [337, 155] on icon at bounding box center [339, 157] width 8 height 10
click at [265, 156] on input "text" at bounding box center [269, 158] width 161 height 24
paste input "www.command.3m.com.pe"
type input "www.command.3m.com.pe"
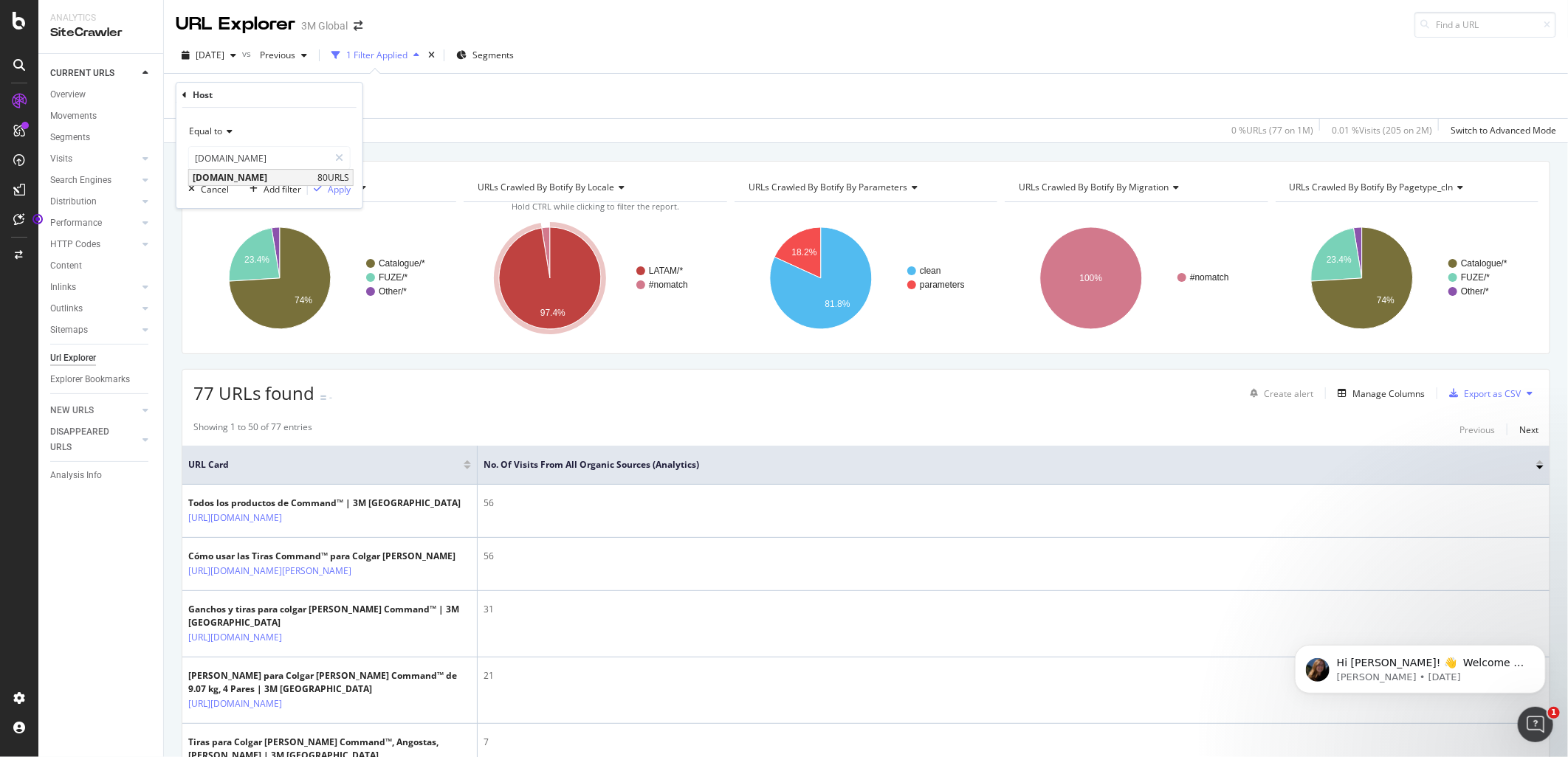
click at [291, 178] on span "www.command.3m.com.pe" at bounding box center [253, 177] width 121 height 13
click at [342, 181] on button "Apply" at bounding box center [329, 188] width 43 height 15
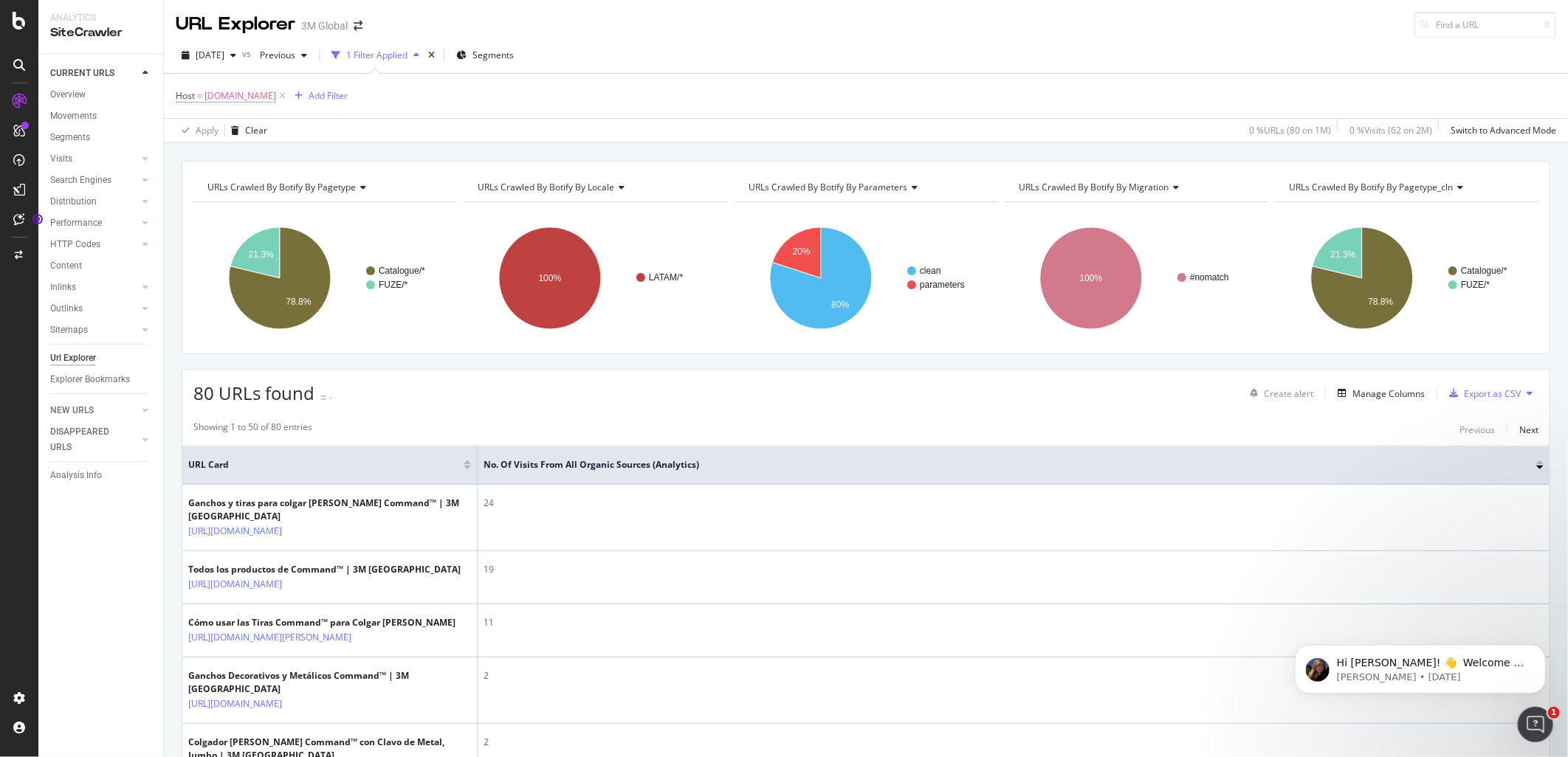
click at [188, 98] on span "Host" at bounding box center [184, 95] width 19 height 13
click at [315, 158] on input "www.command.3m.com.pe" at bounding box center [258, 158] width 140 height 24
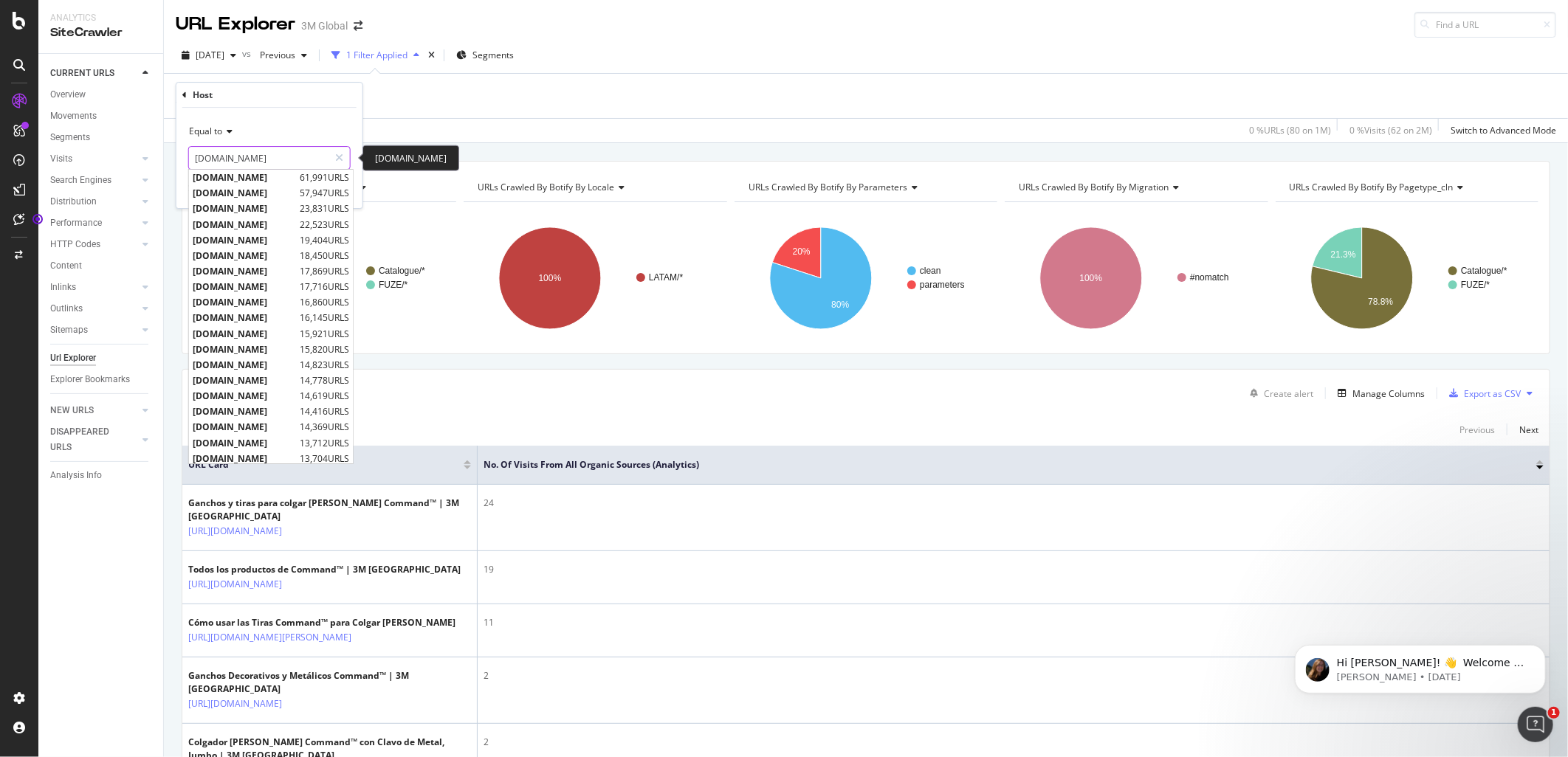
click at [315, 158] on input "www.command.3m.com.pe" at bounding box center [258, 158] width 140 height 24
paste input ".cr"
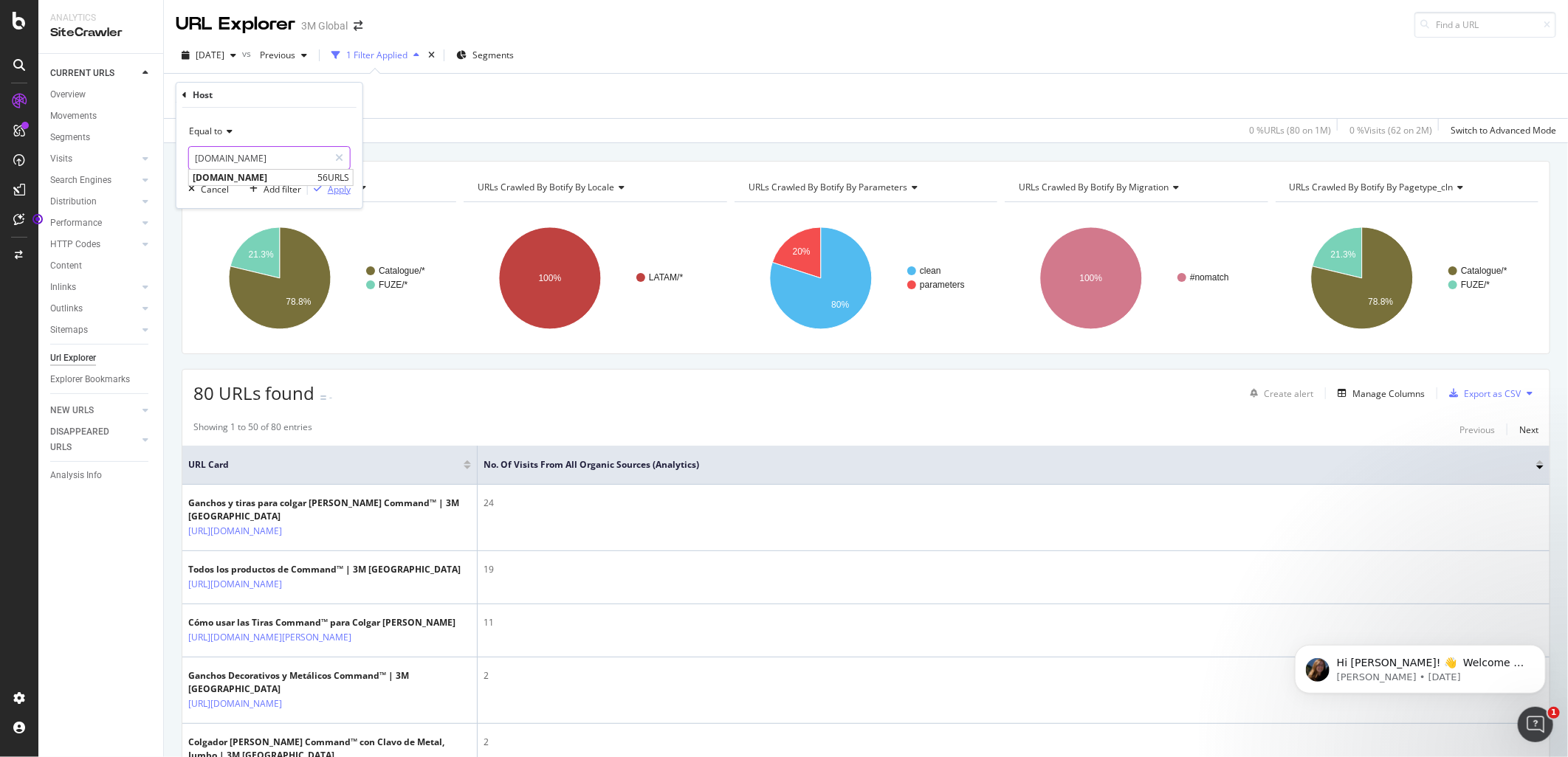
type input "www.command.3m.co.cr"
click at [330, 189] on div "Apply" at bounding box center [339, 189] width 23 height 13
